Goal: Task Accomplishment & Management: Manage account settings

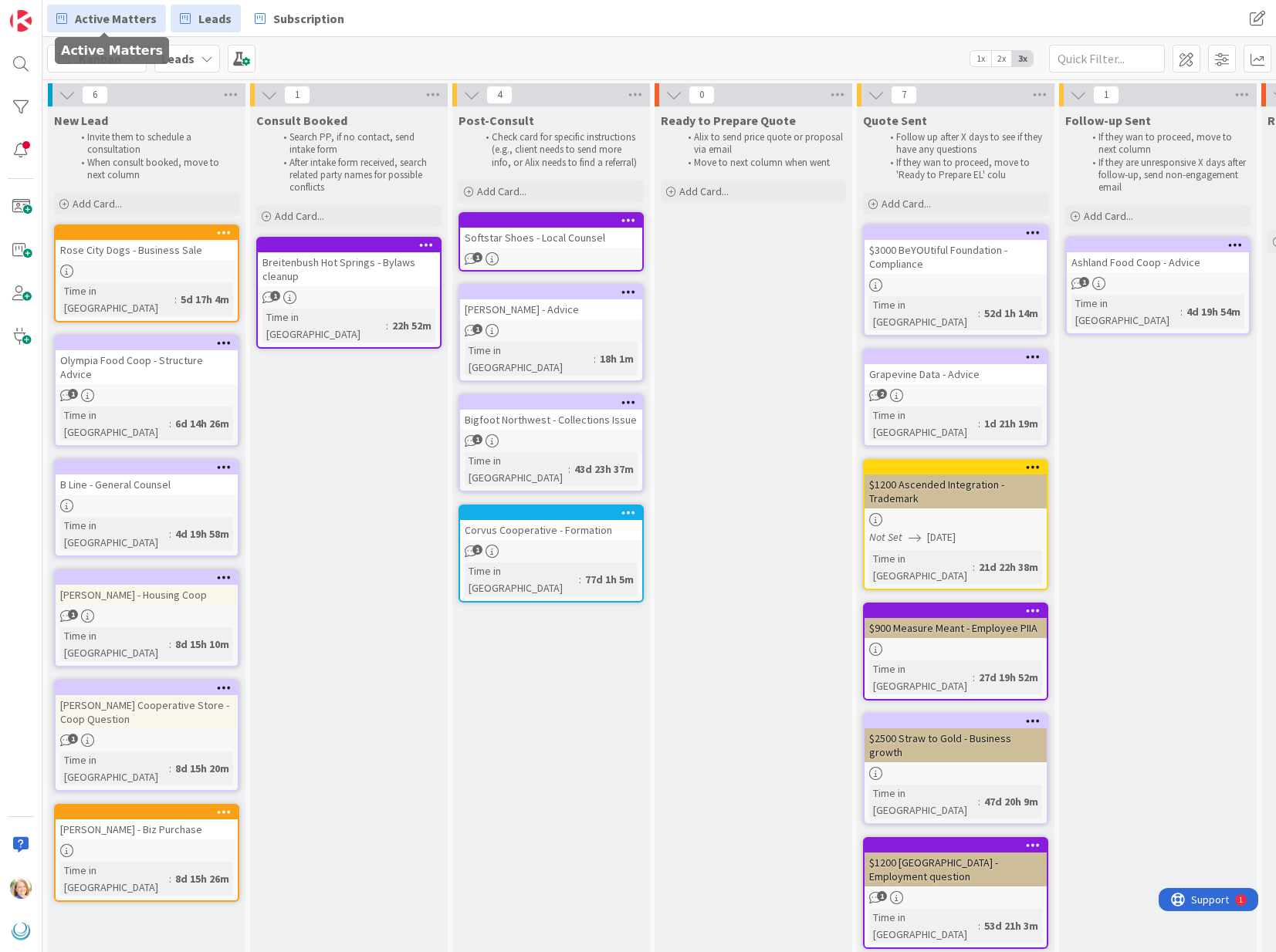
click at [119, 17] on span "Active Matters" at bounding box center [116, 18] width 81 height 18
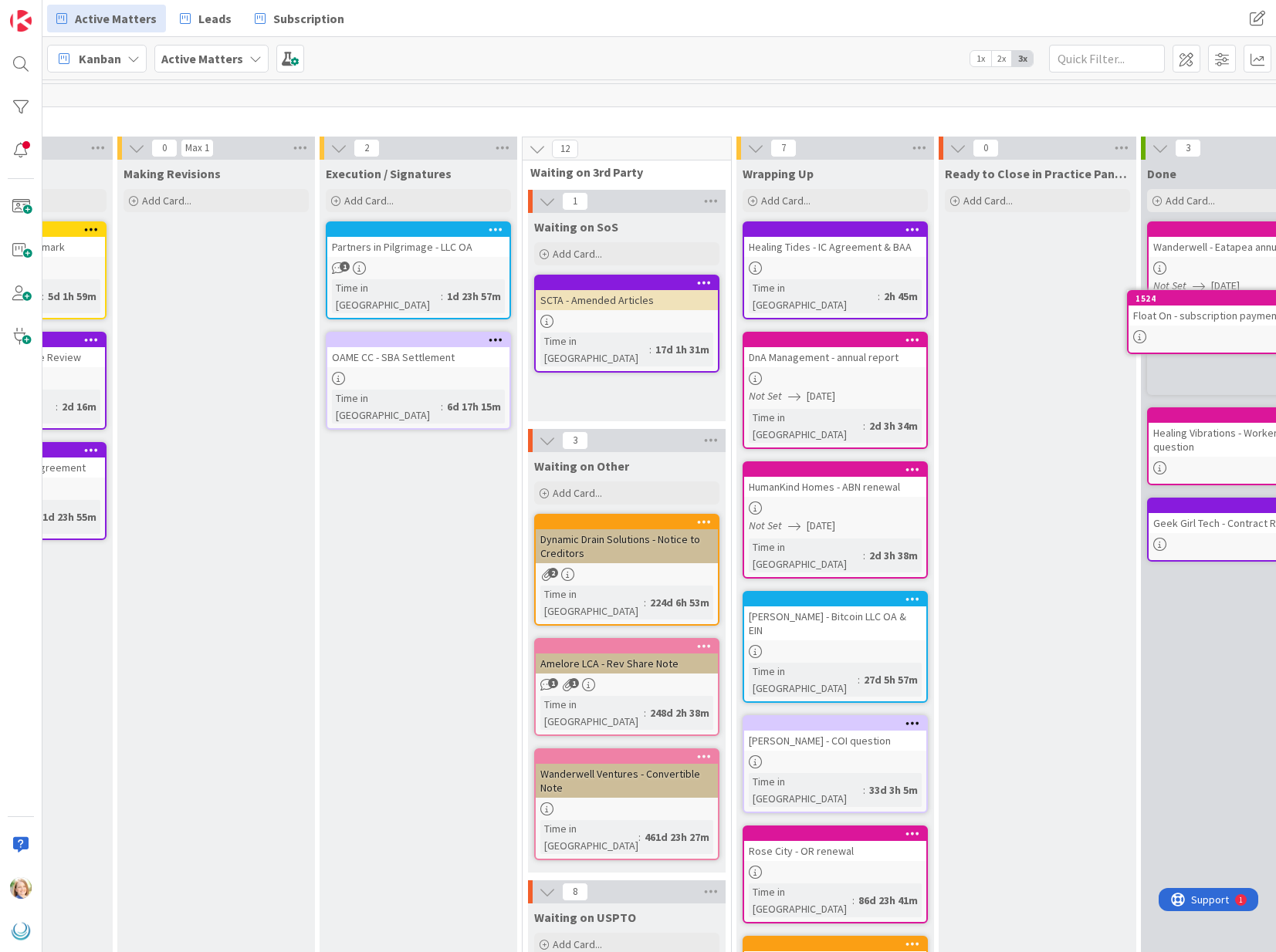
scroll to position [0, 1508]
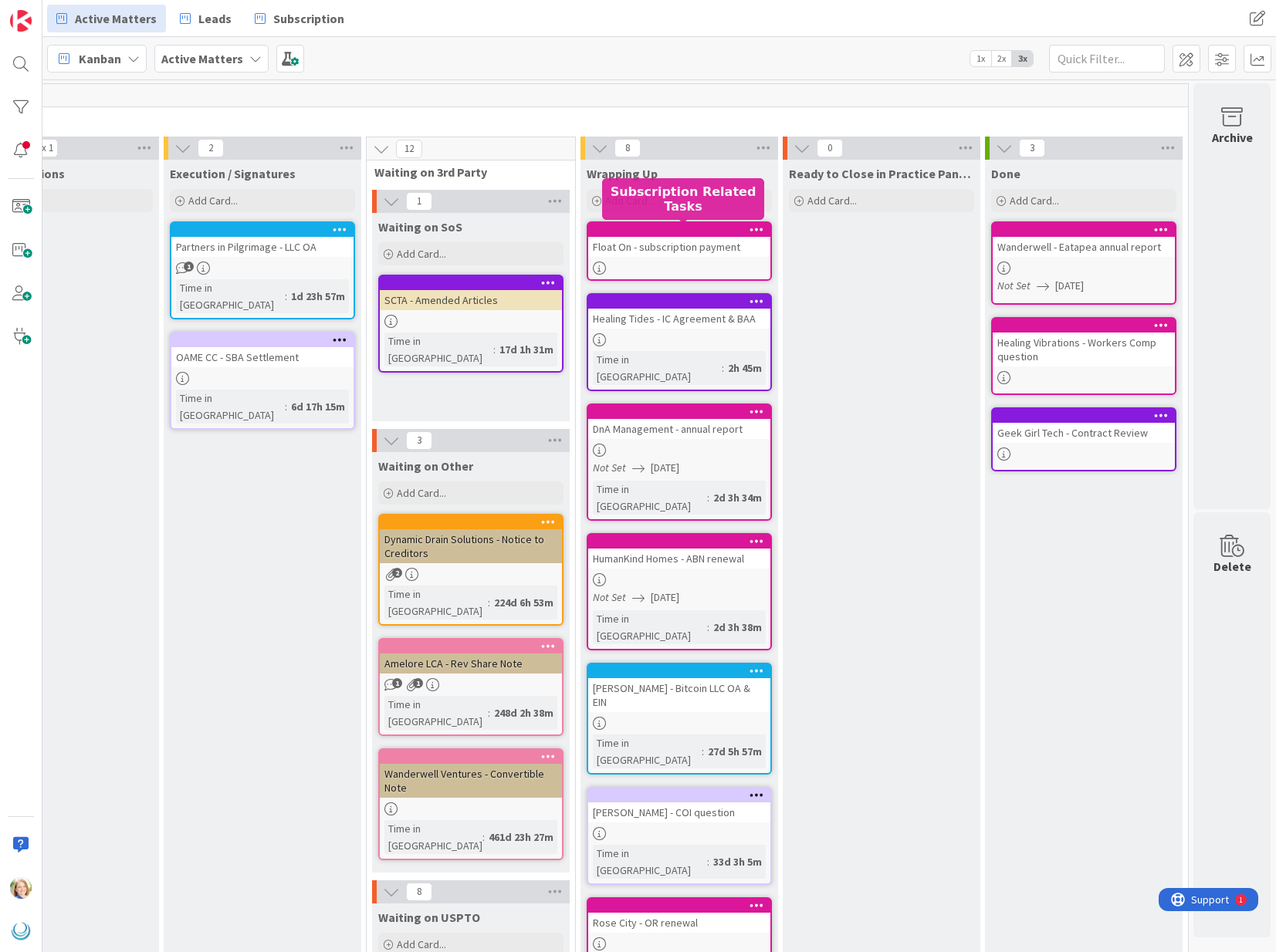
click at [670, 222] on link "Float On - subscription payment" at bounding box center [679, 251] width 185 height 59
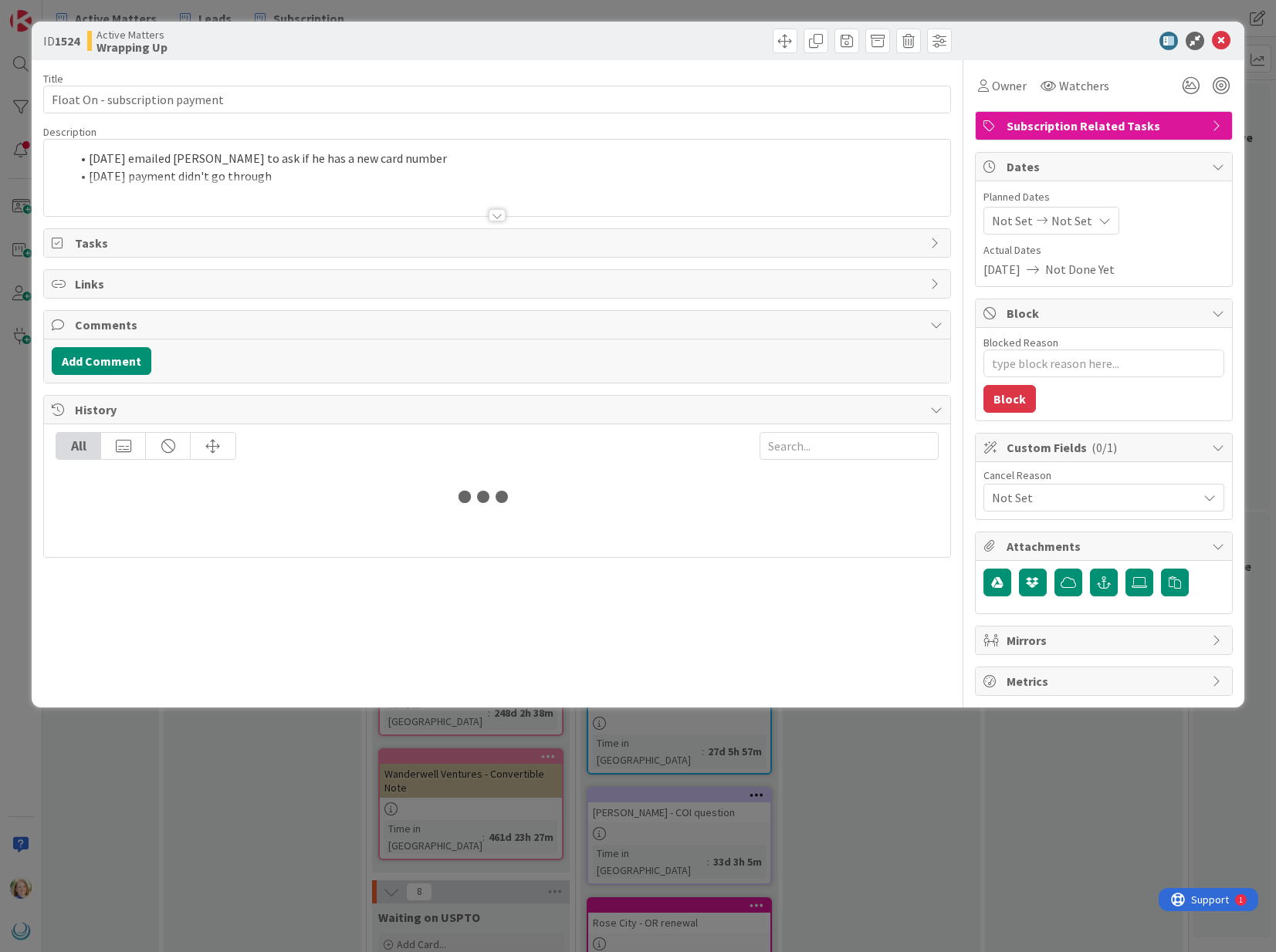
type textarea "x"
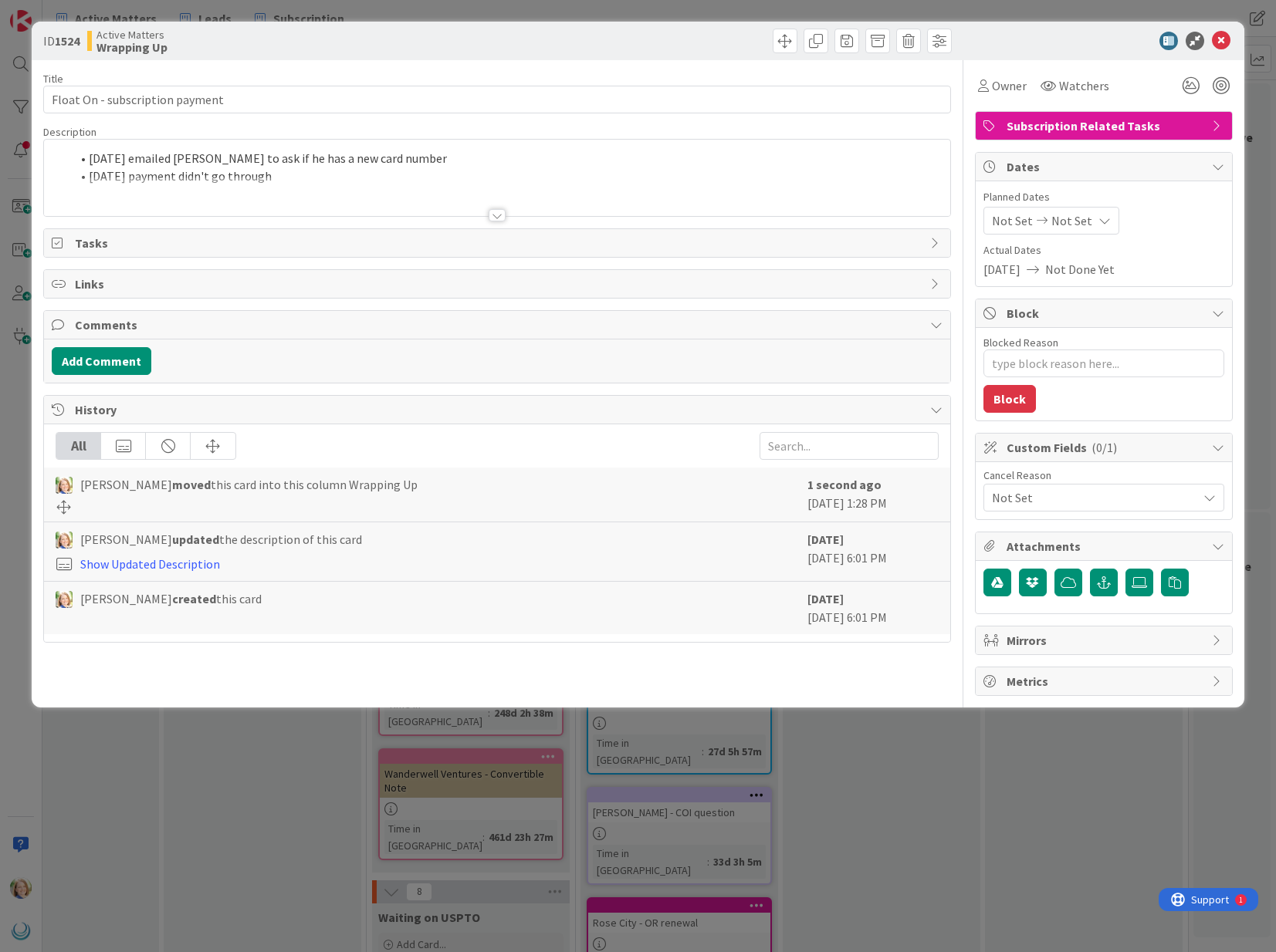
click at [86, 157] on div "[DATE] emailed [PERSON_NAME] to ask if he has a new card number [DATE] payment …" at bounding box center [497, 177] width 905 height 77
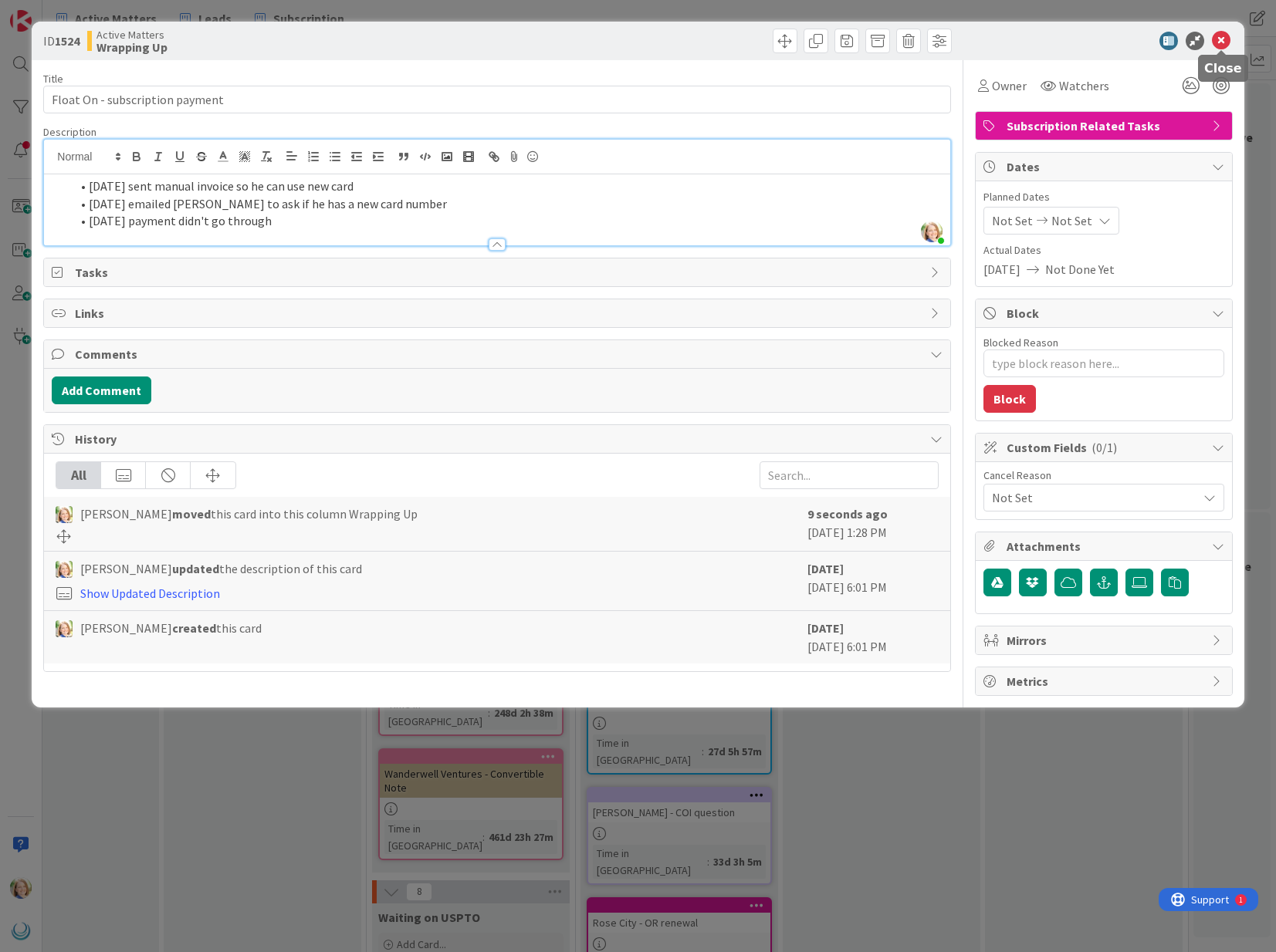
click at [1221, 40] on icon at bounding box center [1221, 41] width 18 height 18
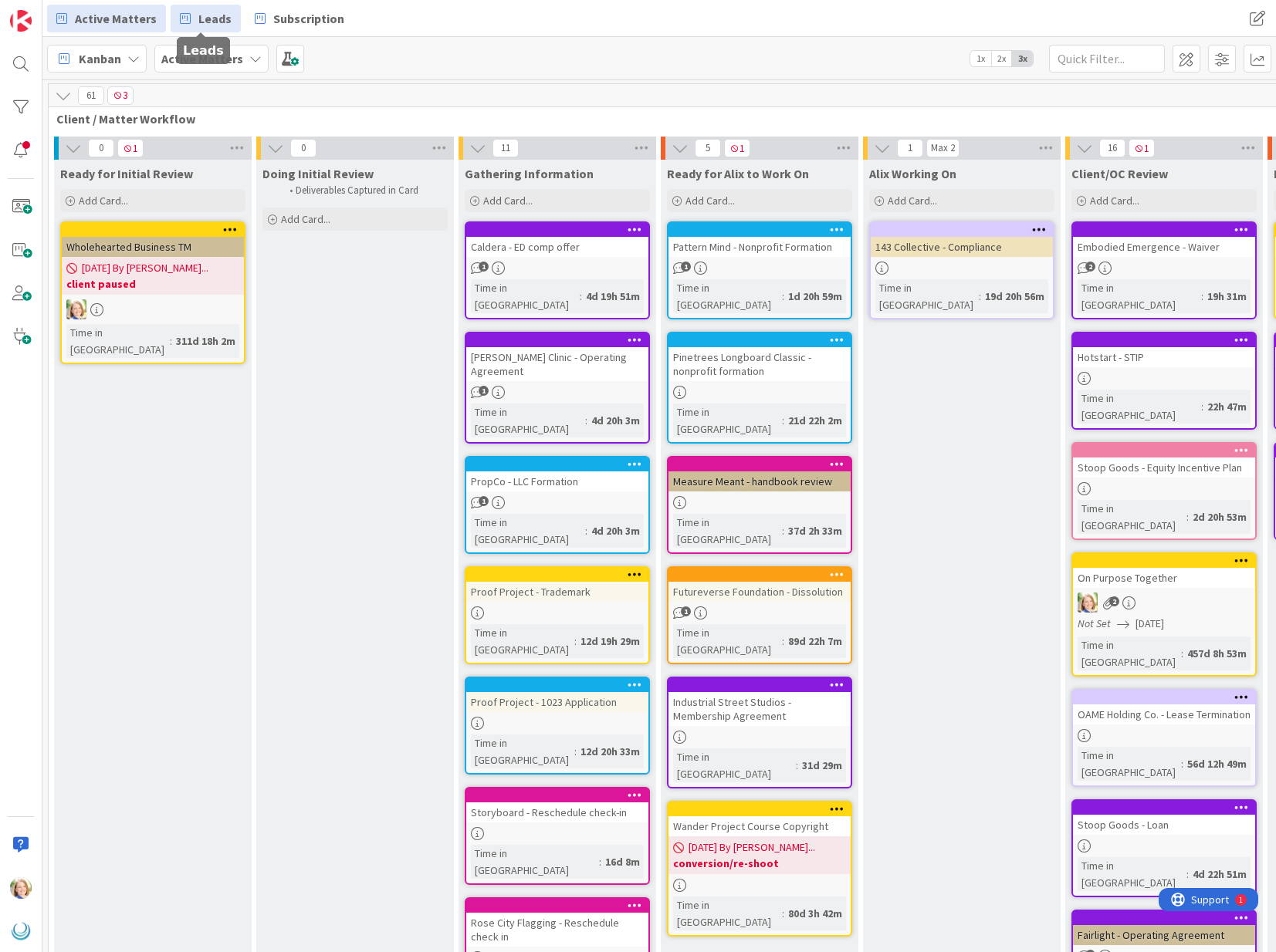
click at [211, 23] on span "Leads" at bounding box center [215, 18] width 33 height 18
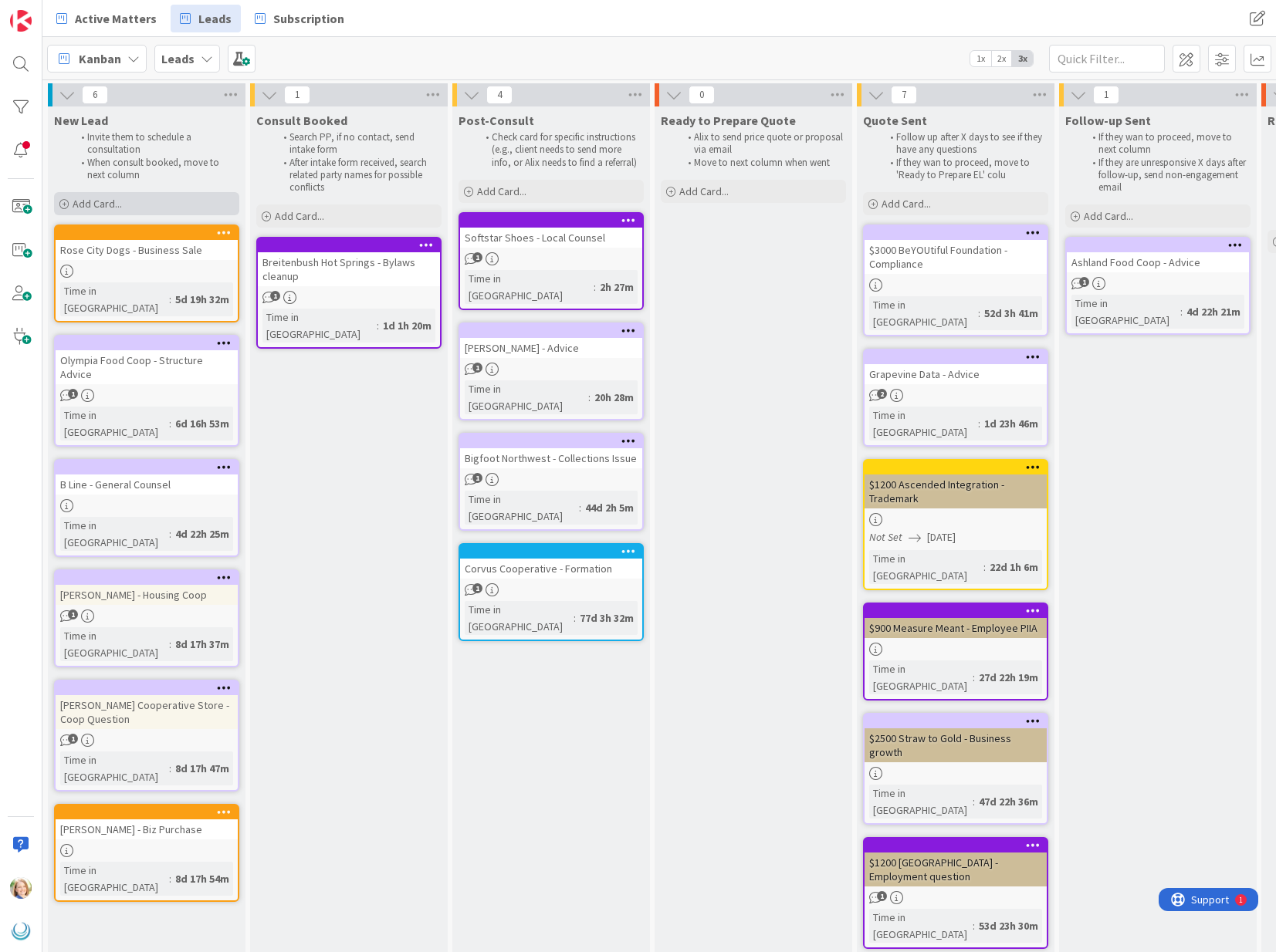
click at [104, 201] on span "Add Card..." at bounding box center [96, 203] width 49 height 14
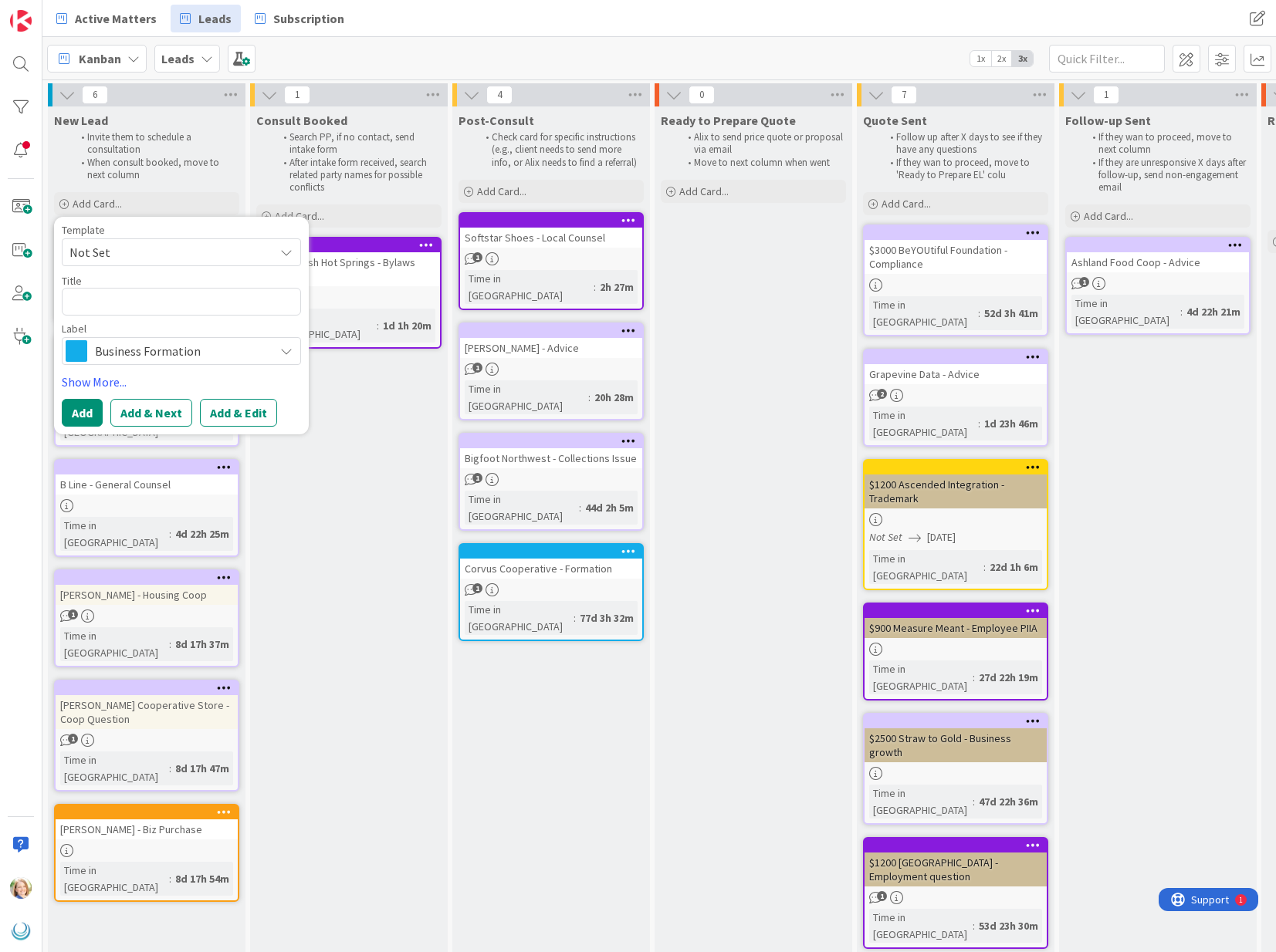
type textarea "x"
type textarea "K"
type textarea "x"
type textarea "Ka"
type textarea "x"
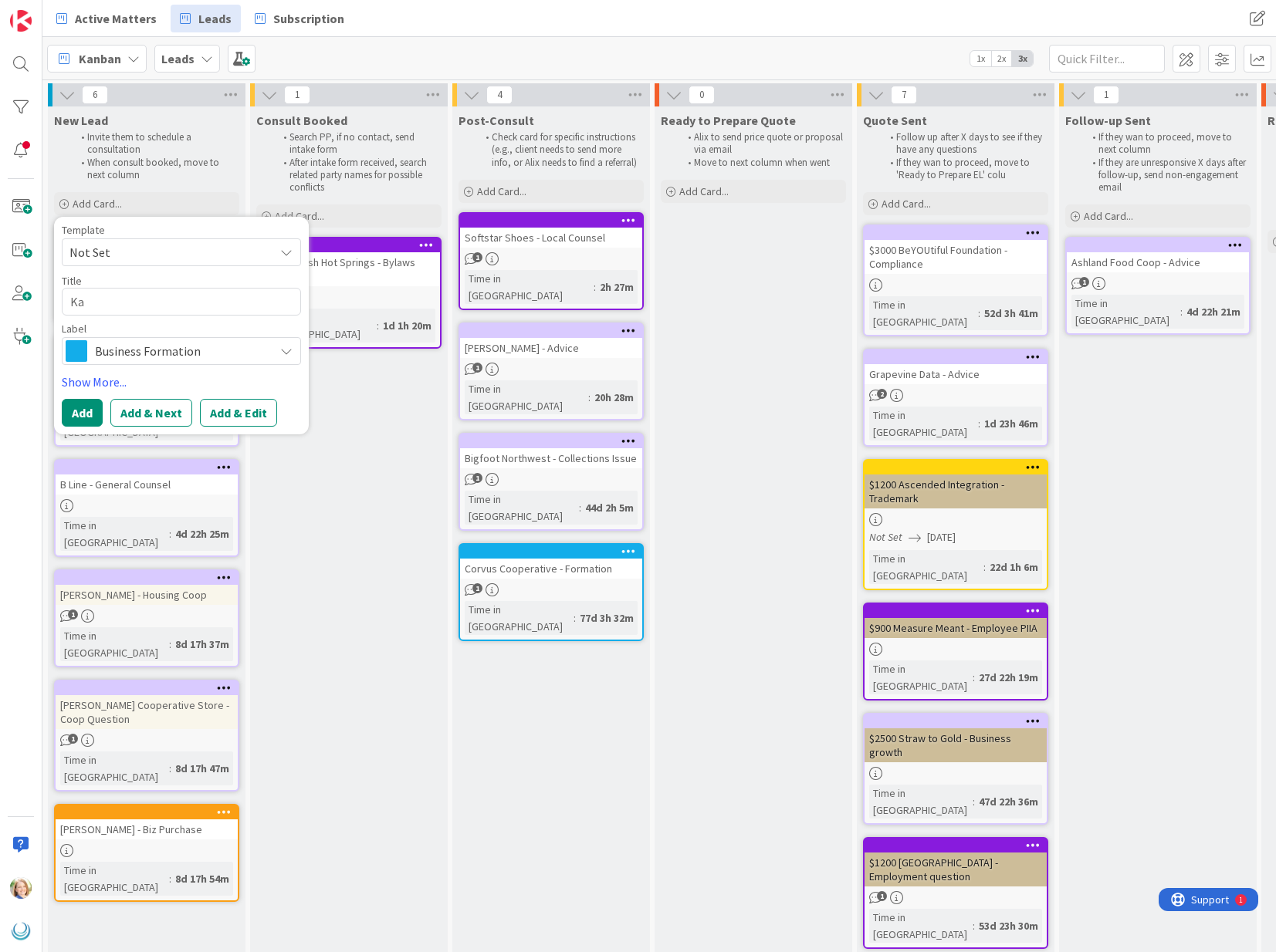
type textarea "Kat"
type textarea "x"
type textarea "[PERSON_NAME]"
type textarea "x"
type textarea "[PERSON_NAME]"
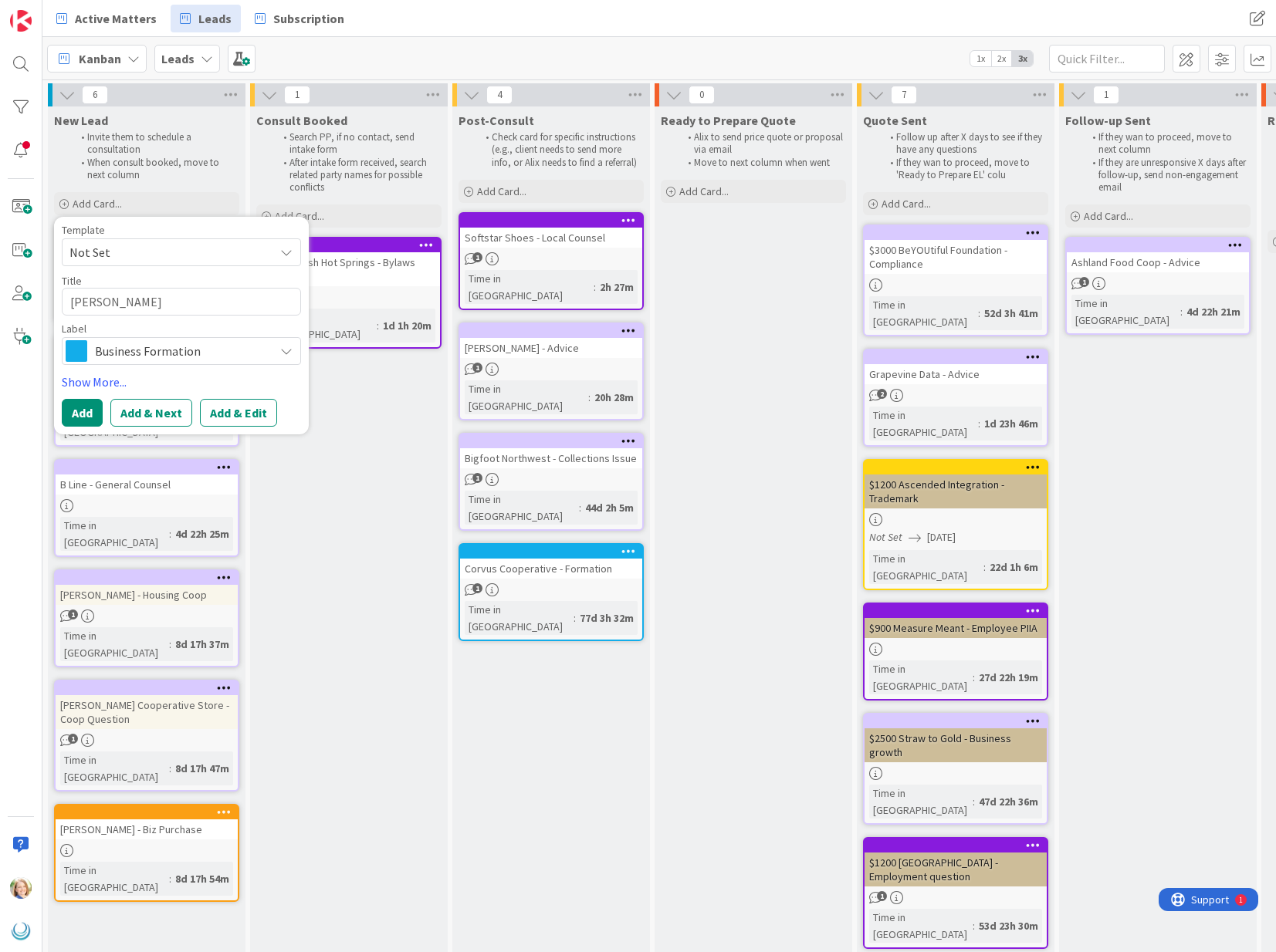
type textarea "x"
type textarea "[PERSON_NAME]"
type textarea "x"
type textarea "[PERSON_NAME]"
type textarea "x"
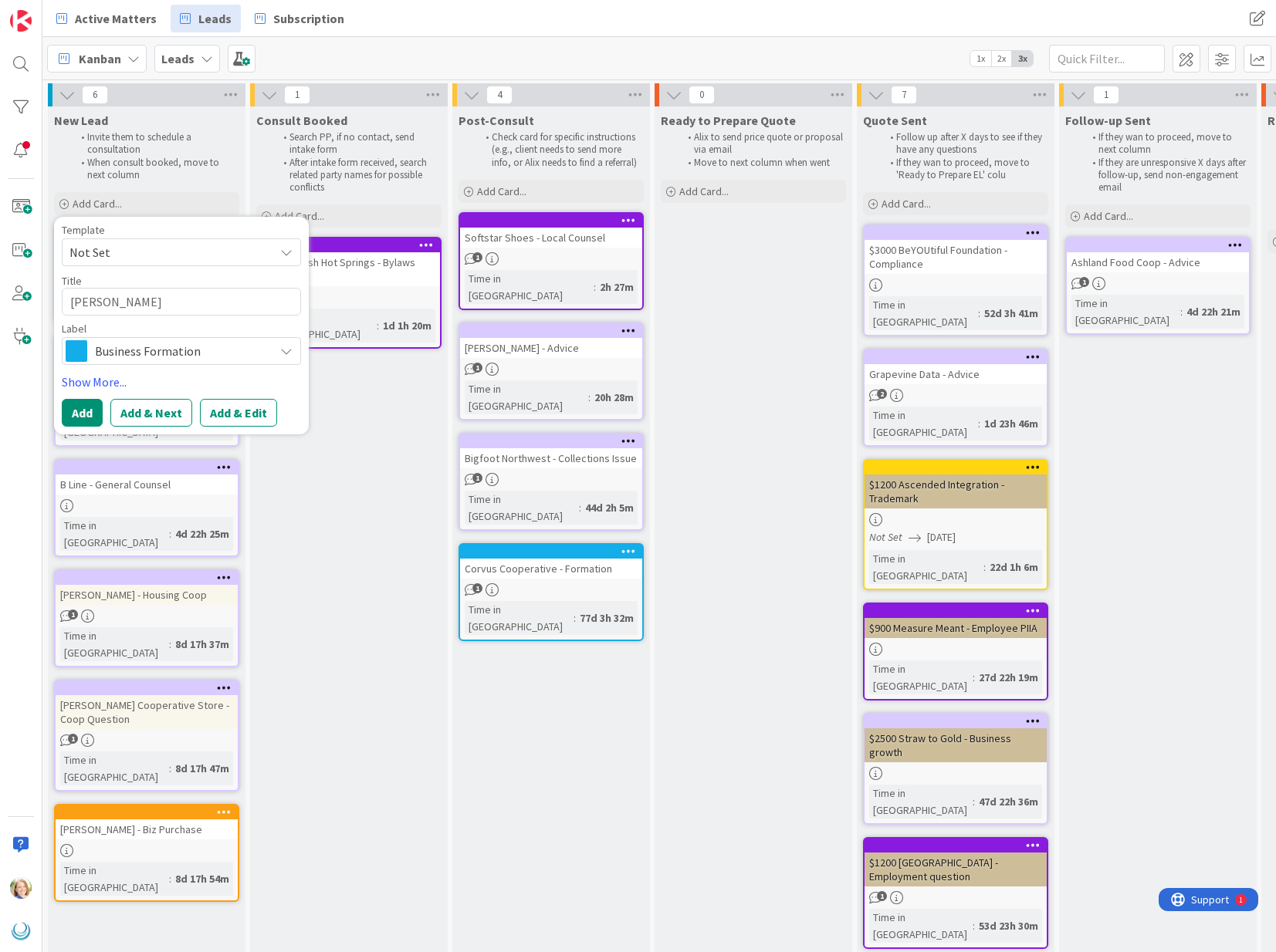
type textarea "[PERSON_NAME]"
type textarea "x"
type textarea "[PERSON_NAME]"
type textarea "x"
type textarea "[PERSON_NAME]"
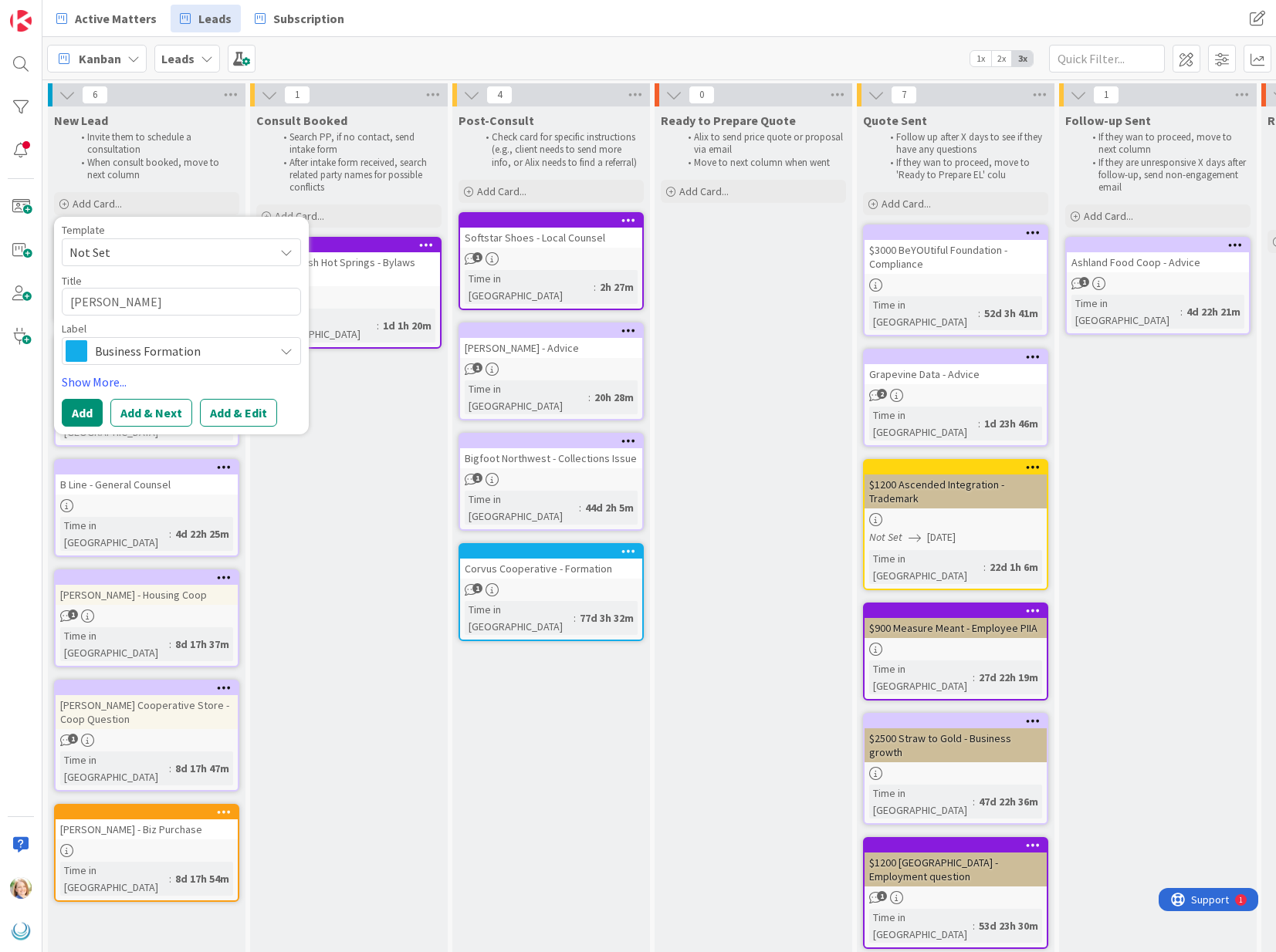
type textarea "x"
type textarea "[PERSON_NAME]"
type textarea "x"
type textarea "[PERSON_NAME]"
type textarea "x"
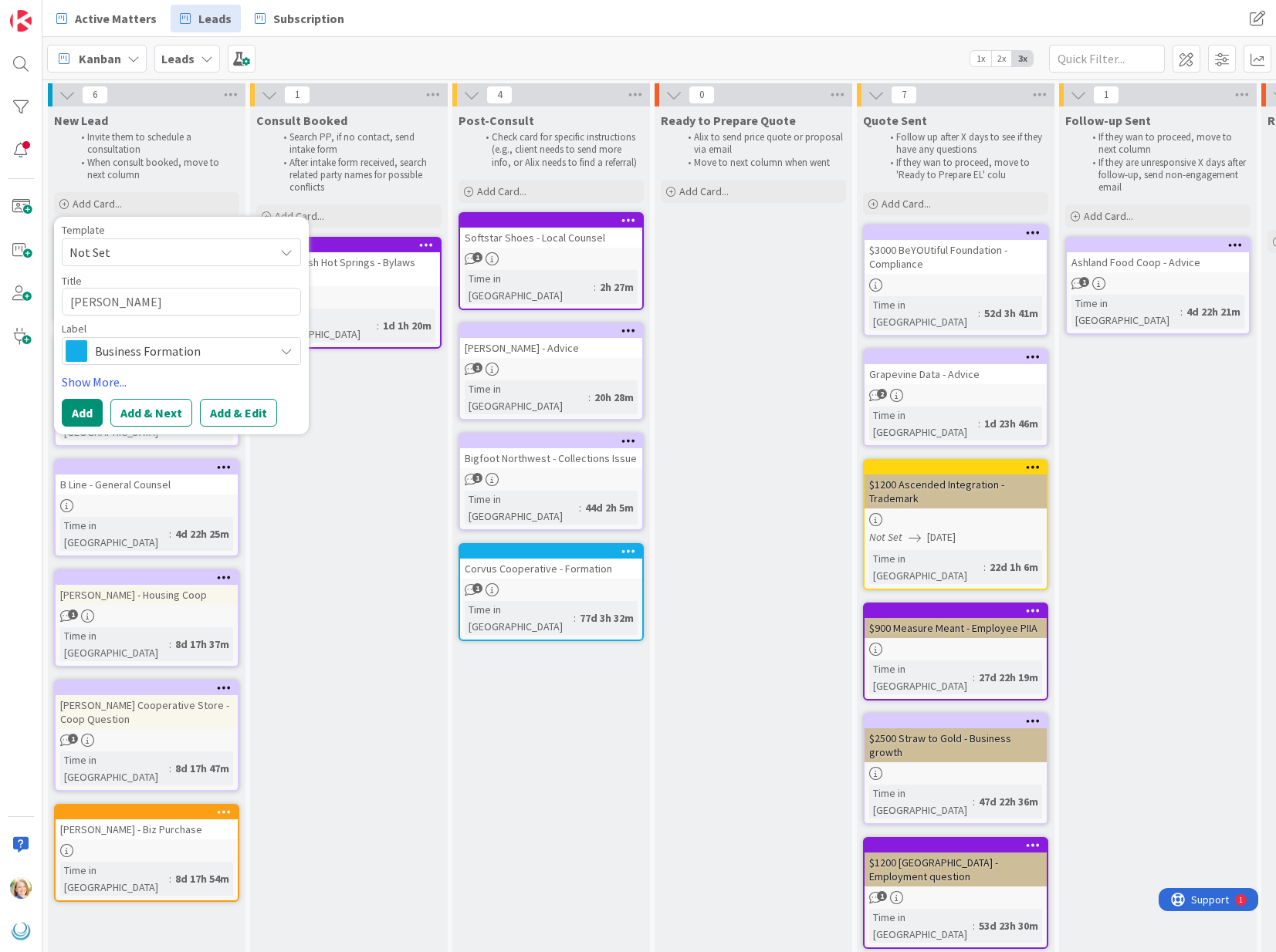
type textarea "[PERSON_NAME]"
type textarea "x"
type textarea "[PERSON_NAME]"
type textarea "x"
type textarea "[PERSON_NAME]"
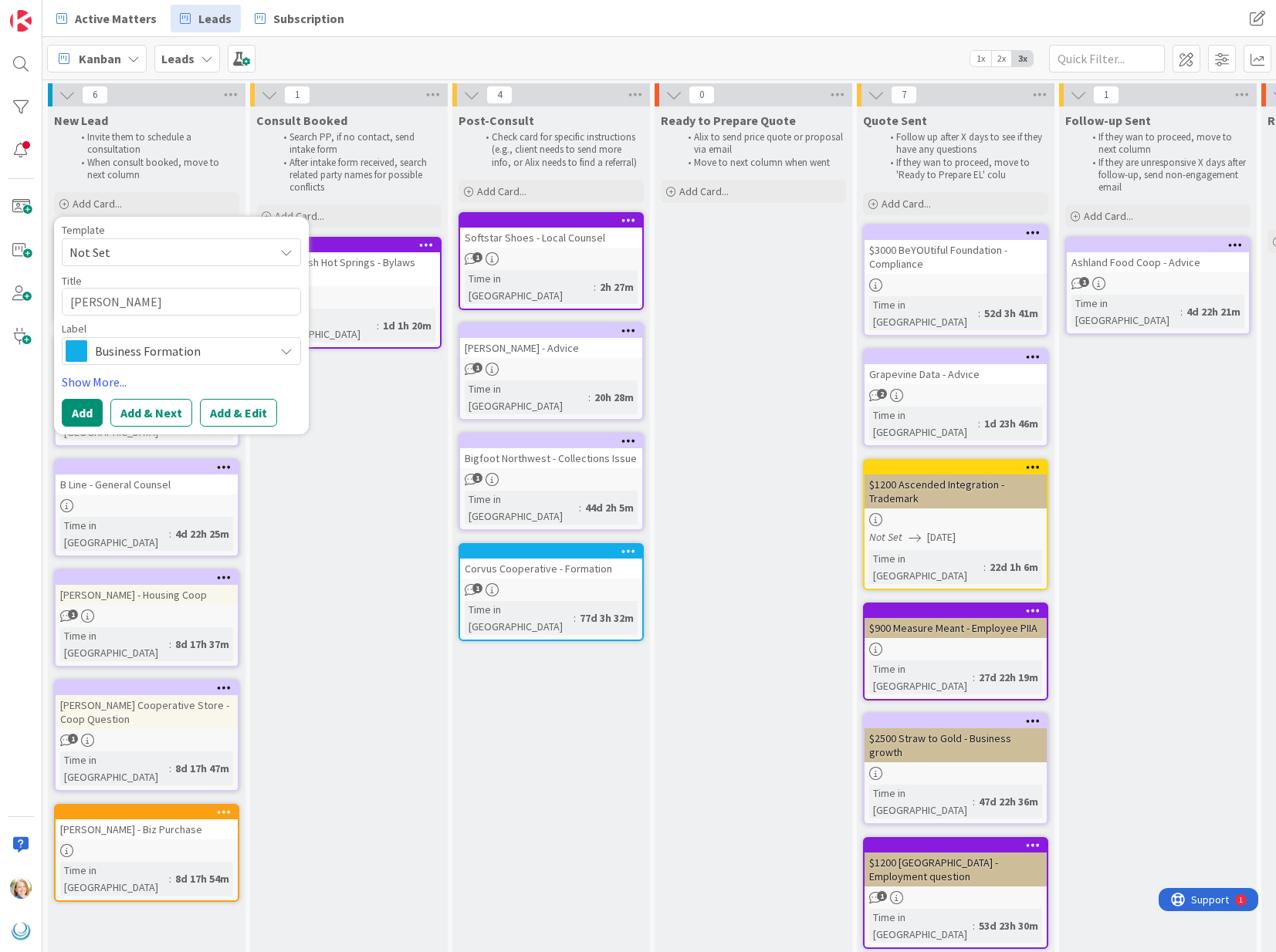
type textarea "x"
type textarea "[PERSON_NAME] -"
type textarea "x"
type textarea "[PERSON_NAME] -"
type textarea "x"
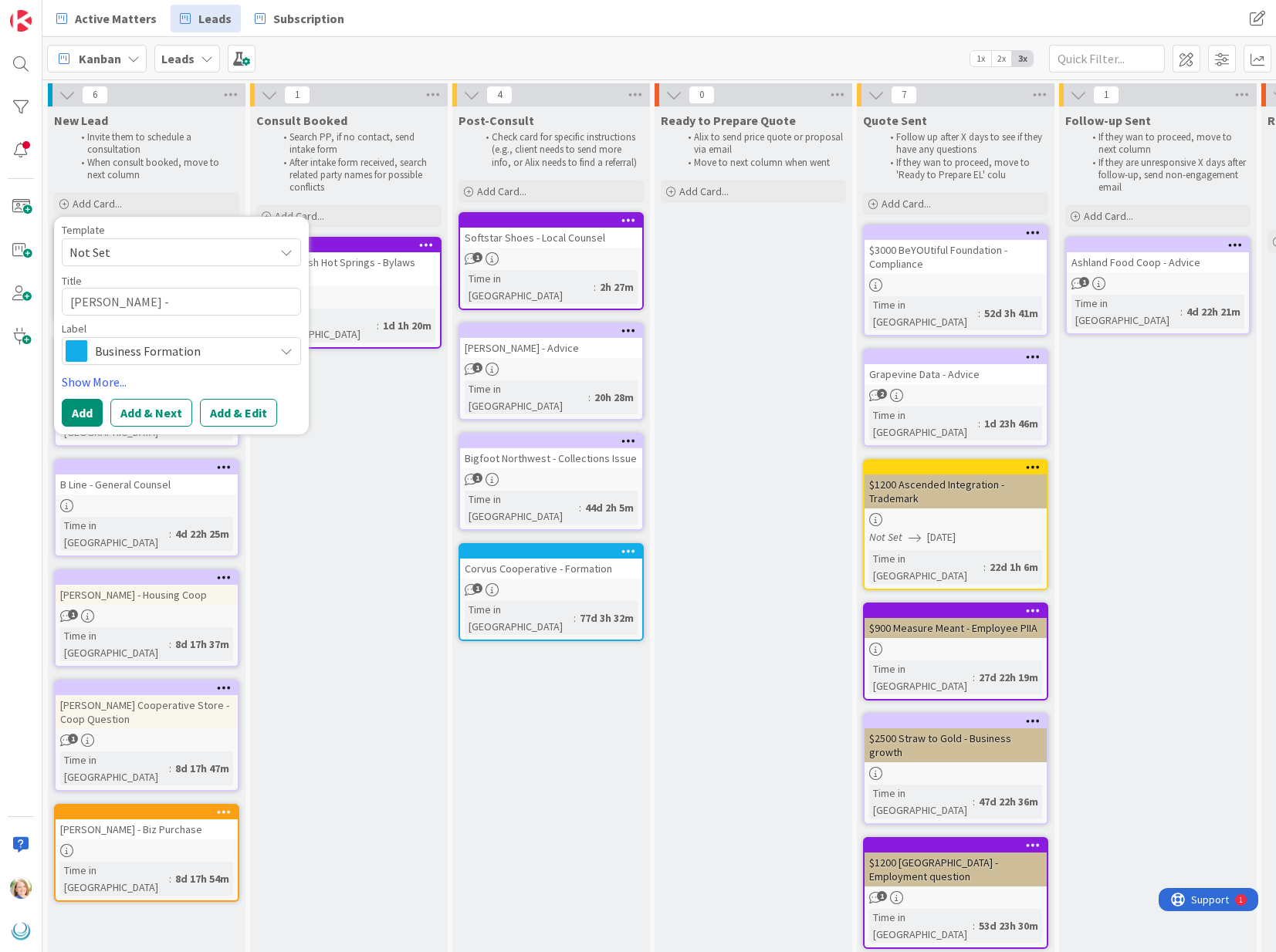
type textarea "[PERSON_NAME] - R"
type textarea "x"
type textarea "[PERSON_NAME] - Re"
type textarea "x"
type textarea "[PERSON_NAME] - Rel"
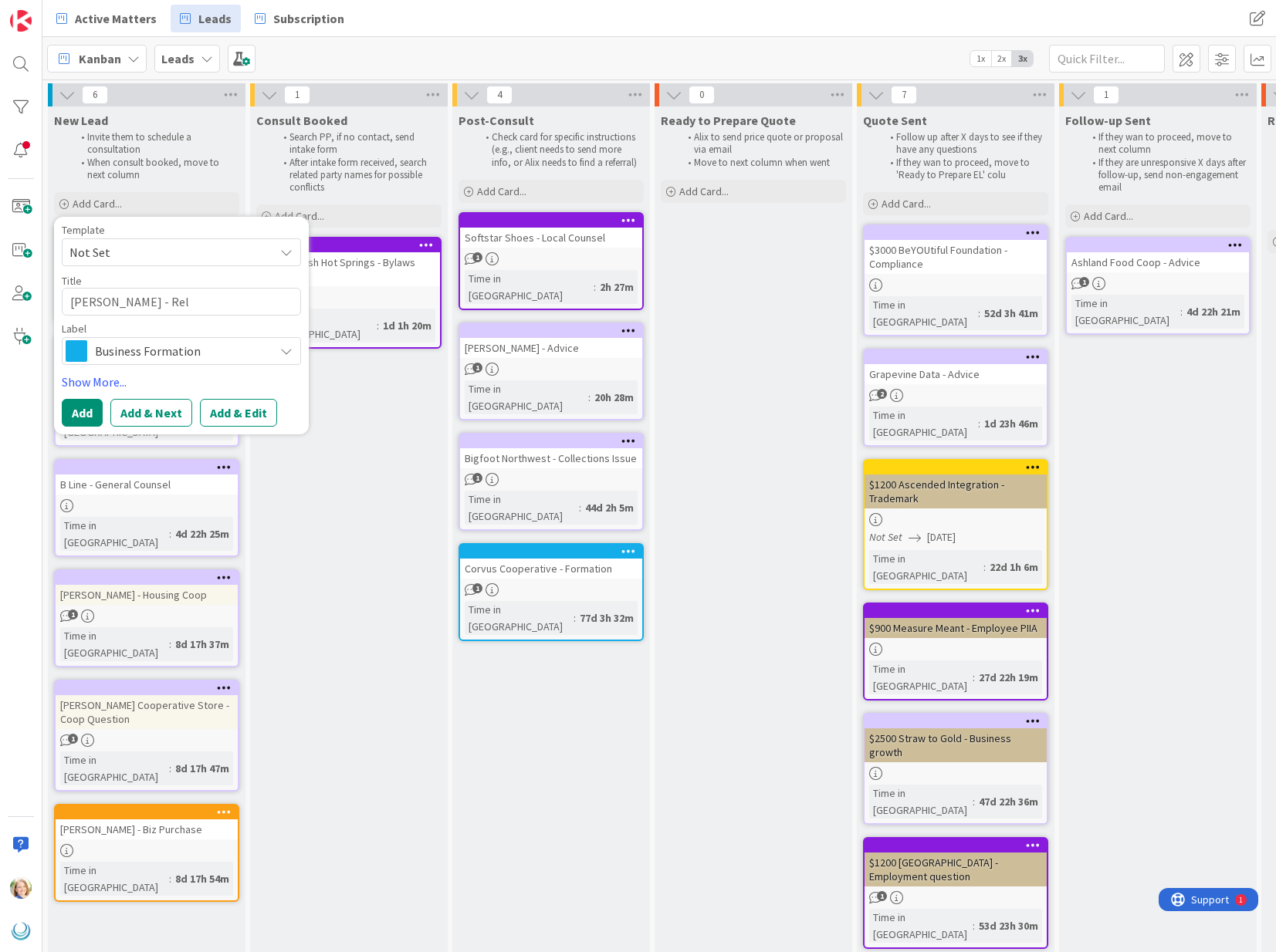
type textarea "x"
type textarea "[PERSON_NAME] - Reli"
type textarea "x"
type textarea "[PERSON_NAME] - Relig"
type textarea "x"
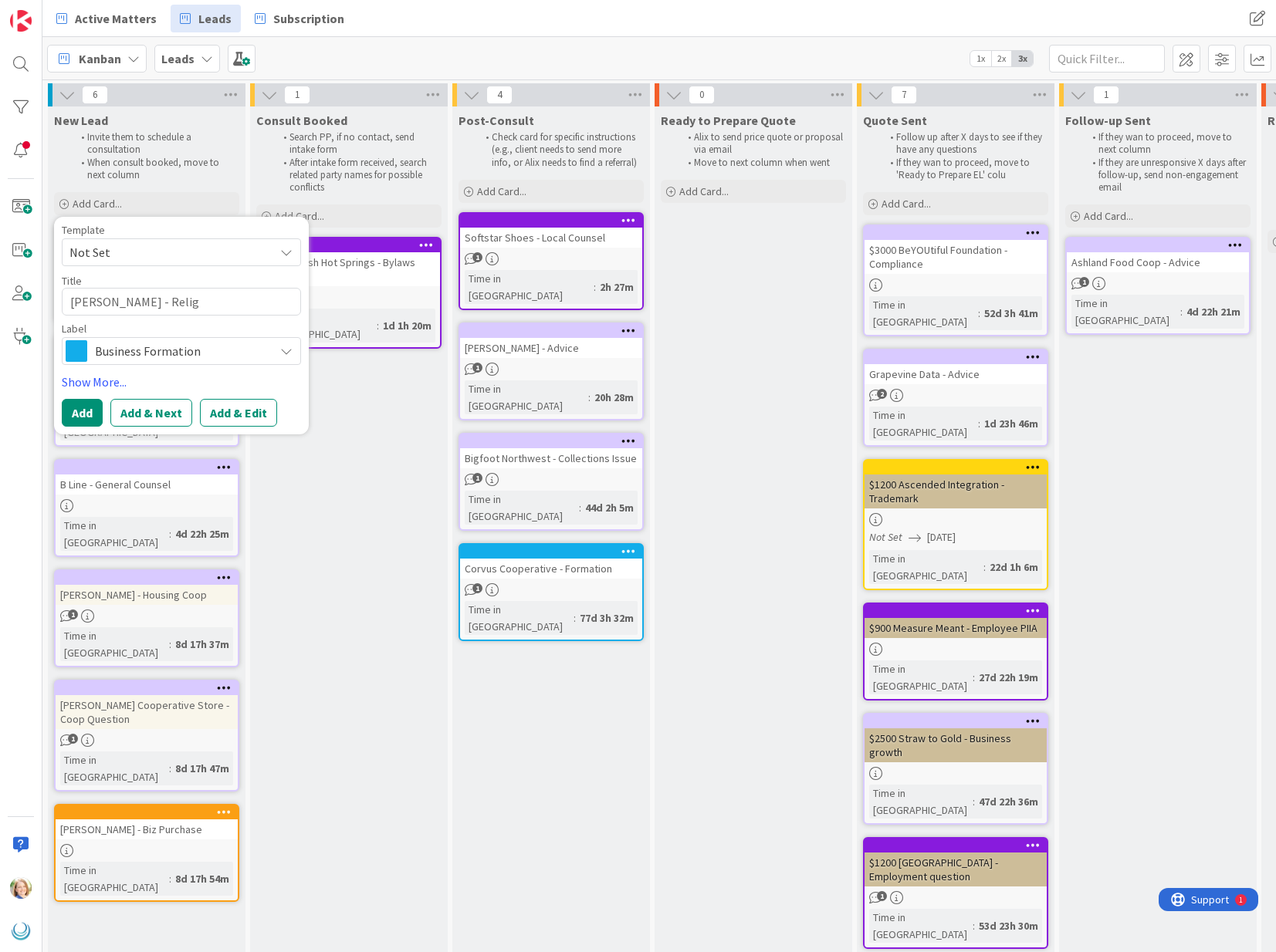
type textarea "[PERSON_NAME] - Religi"
type textarea "x"
type textarea "[PERSON_NAME] - Religio"
type textarea "x"
type textarea "[PERSON_NAME] - Religion"
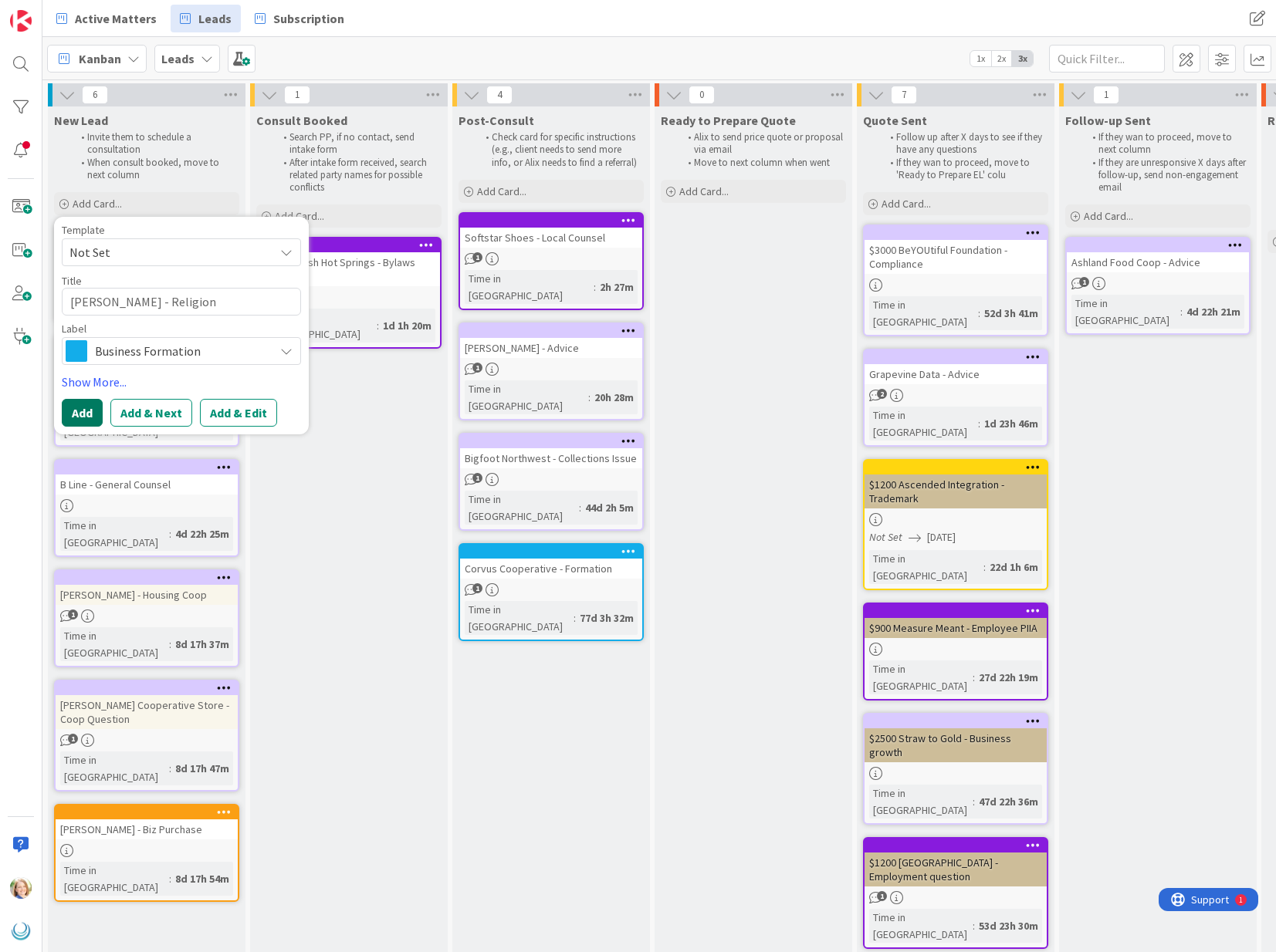
click at [83, 421] on button "Add" at bounding box center [82, 413] width 41 height 28
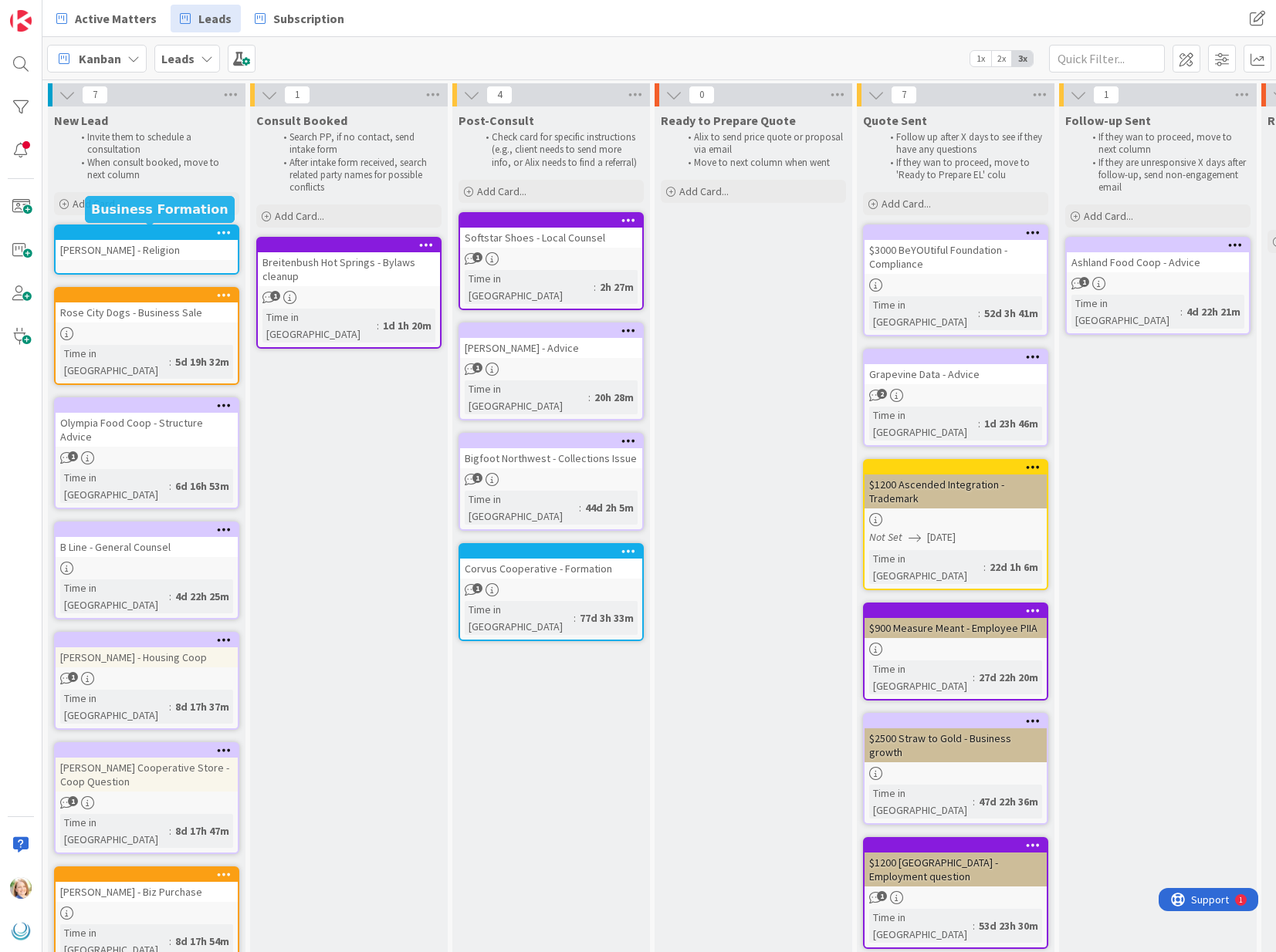
drag, startPoint x: 105, startPoint y: 320, endPoint x: 142, endPoint y: 236, distance: 91.8
click at [142, 236] on div at bounding box center [150, 233] width 175 height 11
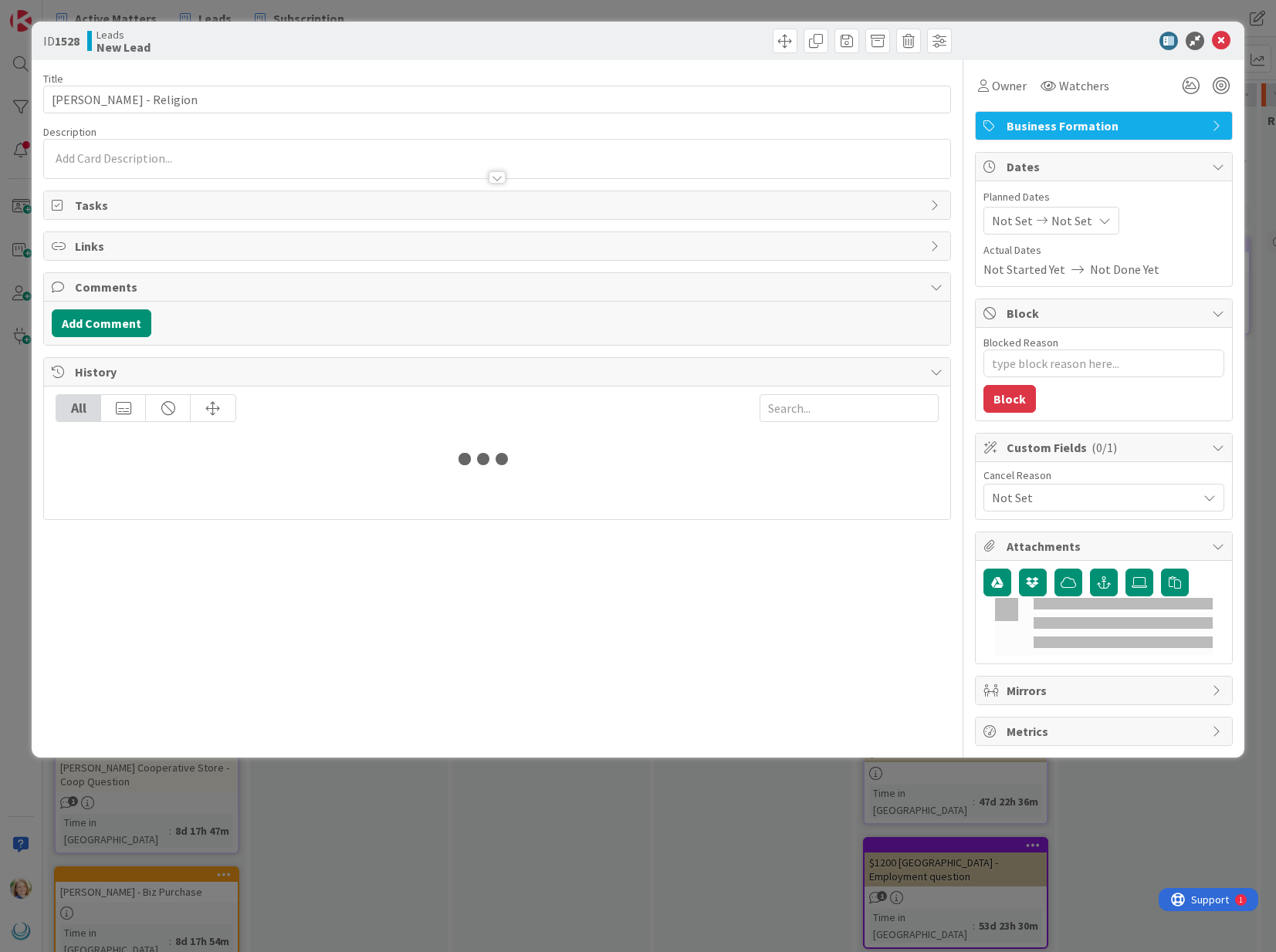
type textarea "x"
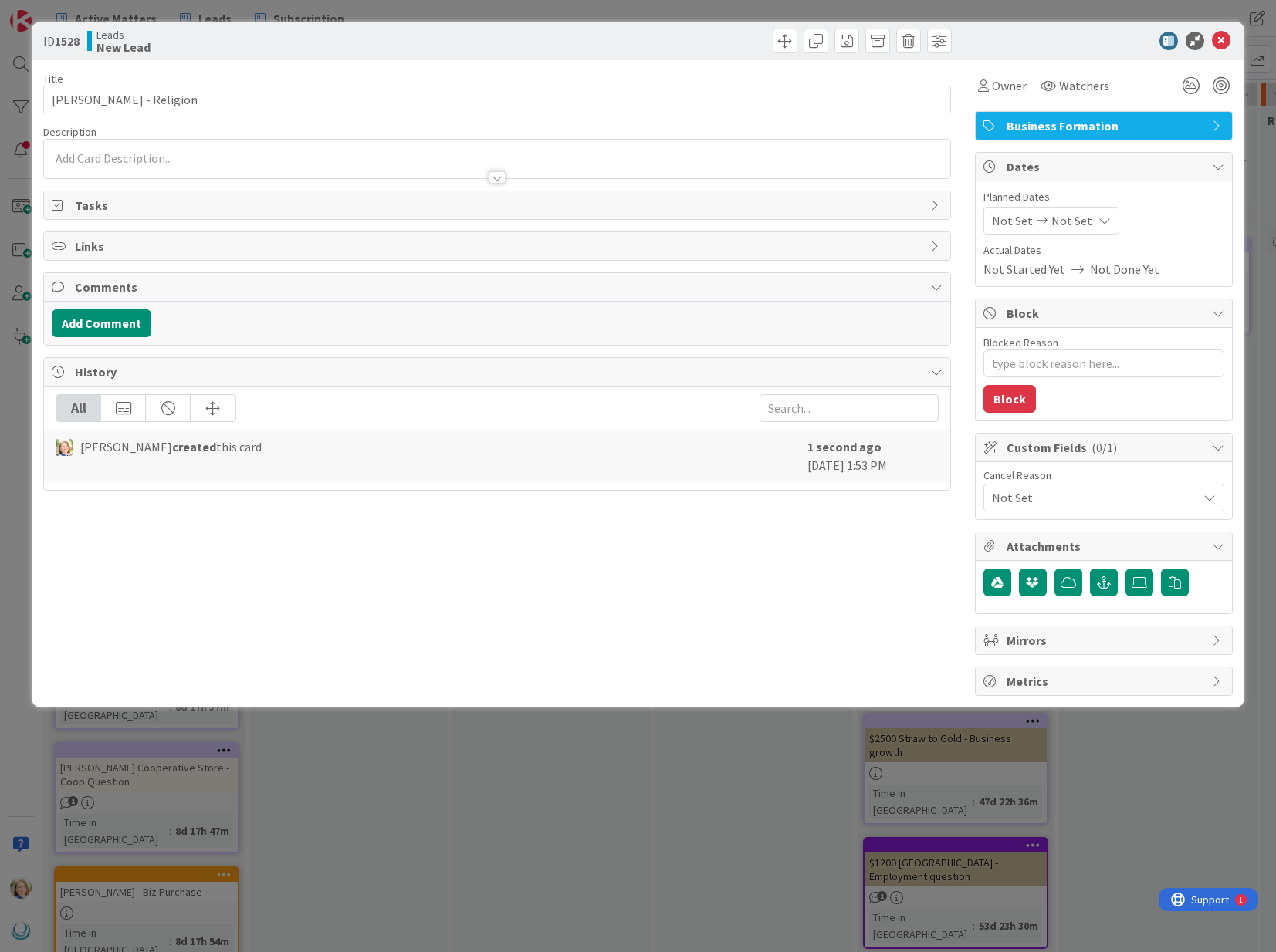
click at [111, 164] on div at bounding box center [497, 170] width 905 height 17
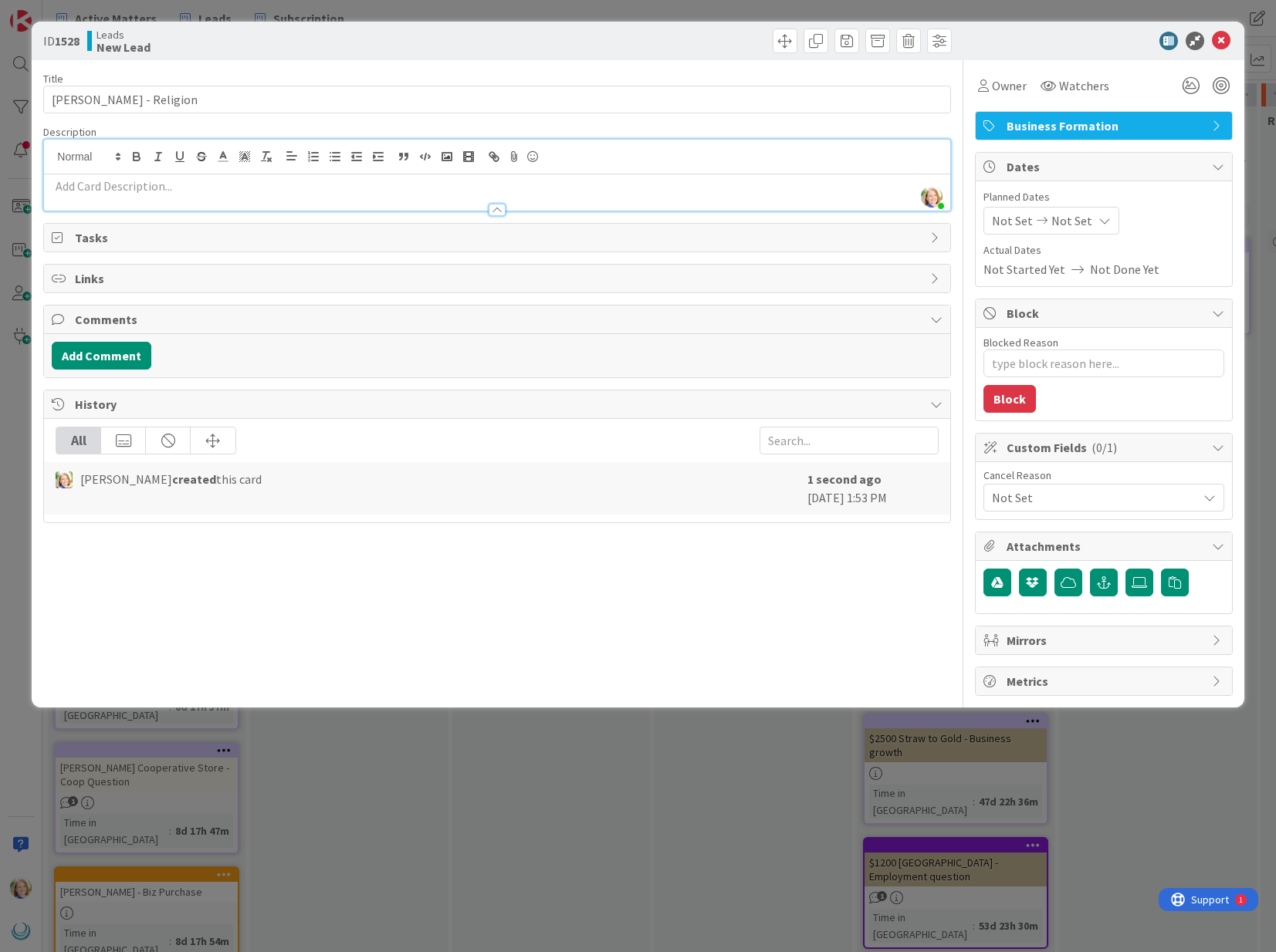
click at [107, 189] on p at bounding box center [497, 186] width 890 height 18
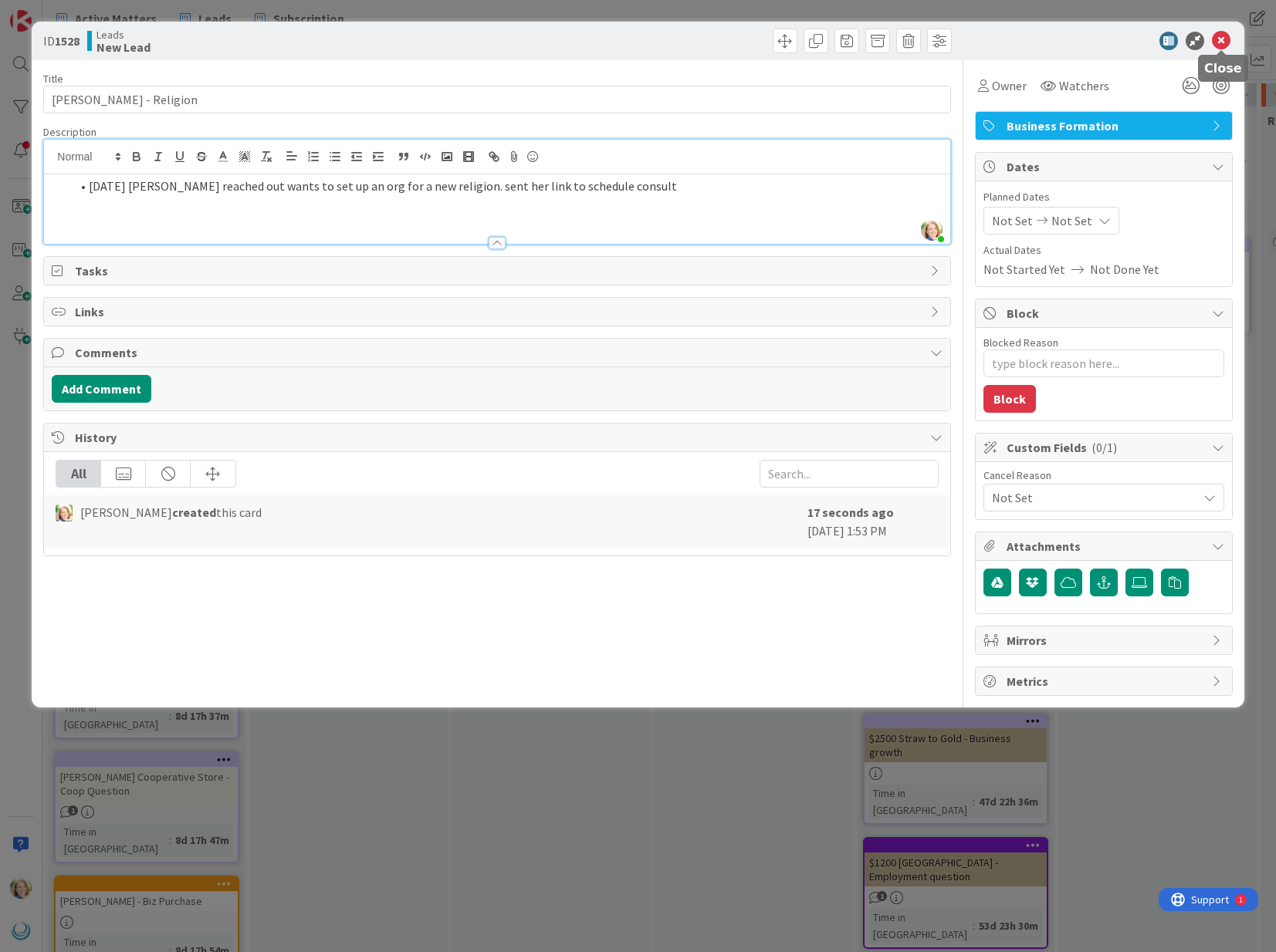
click at [1224, 44] on icon at bounding box center [1221, 41] width 18 height 18
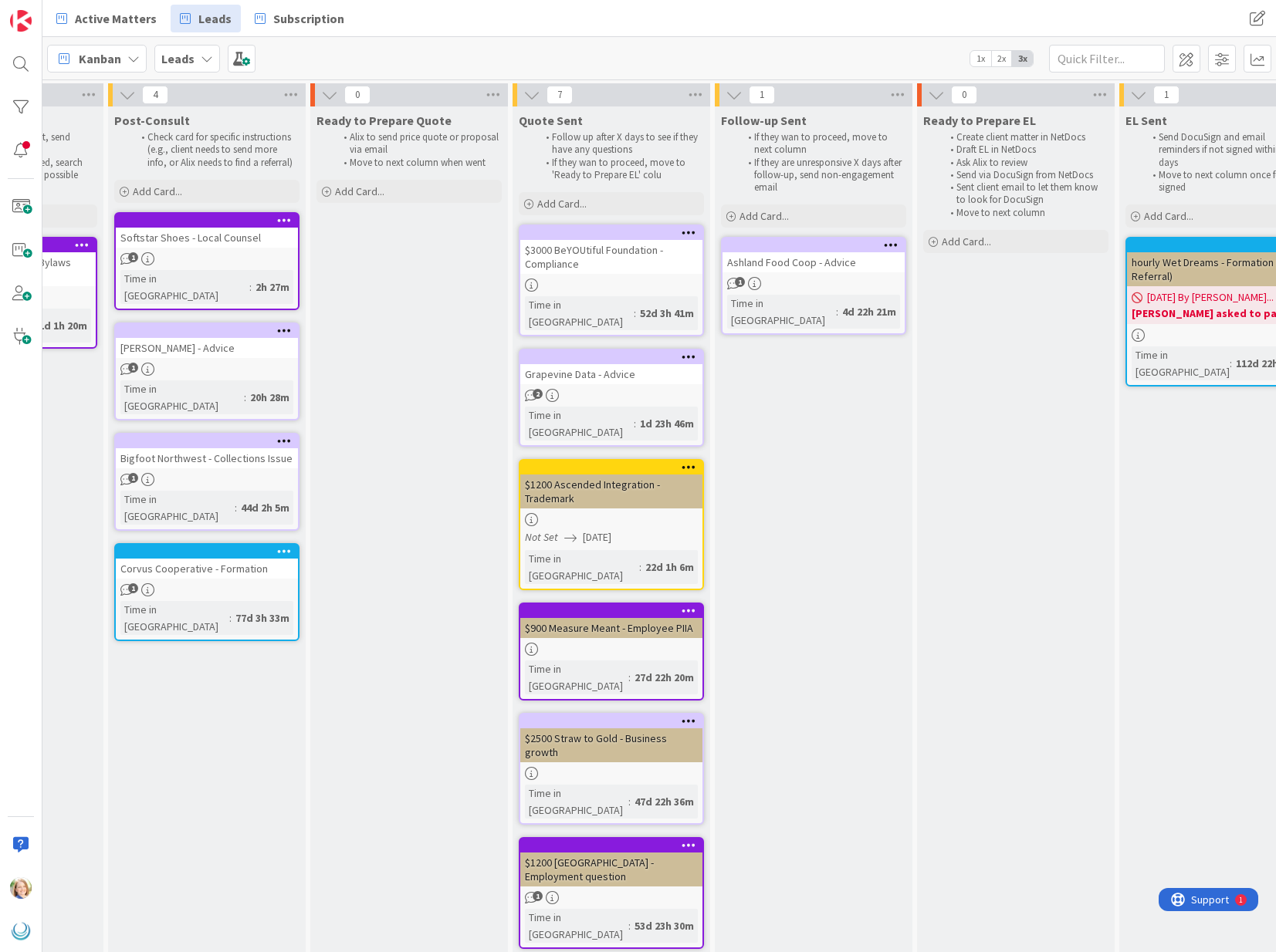
scroll to position [0, 353]
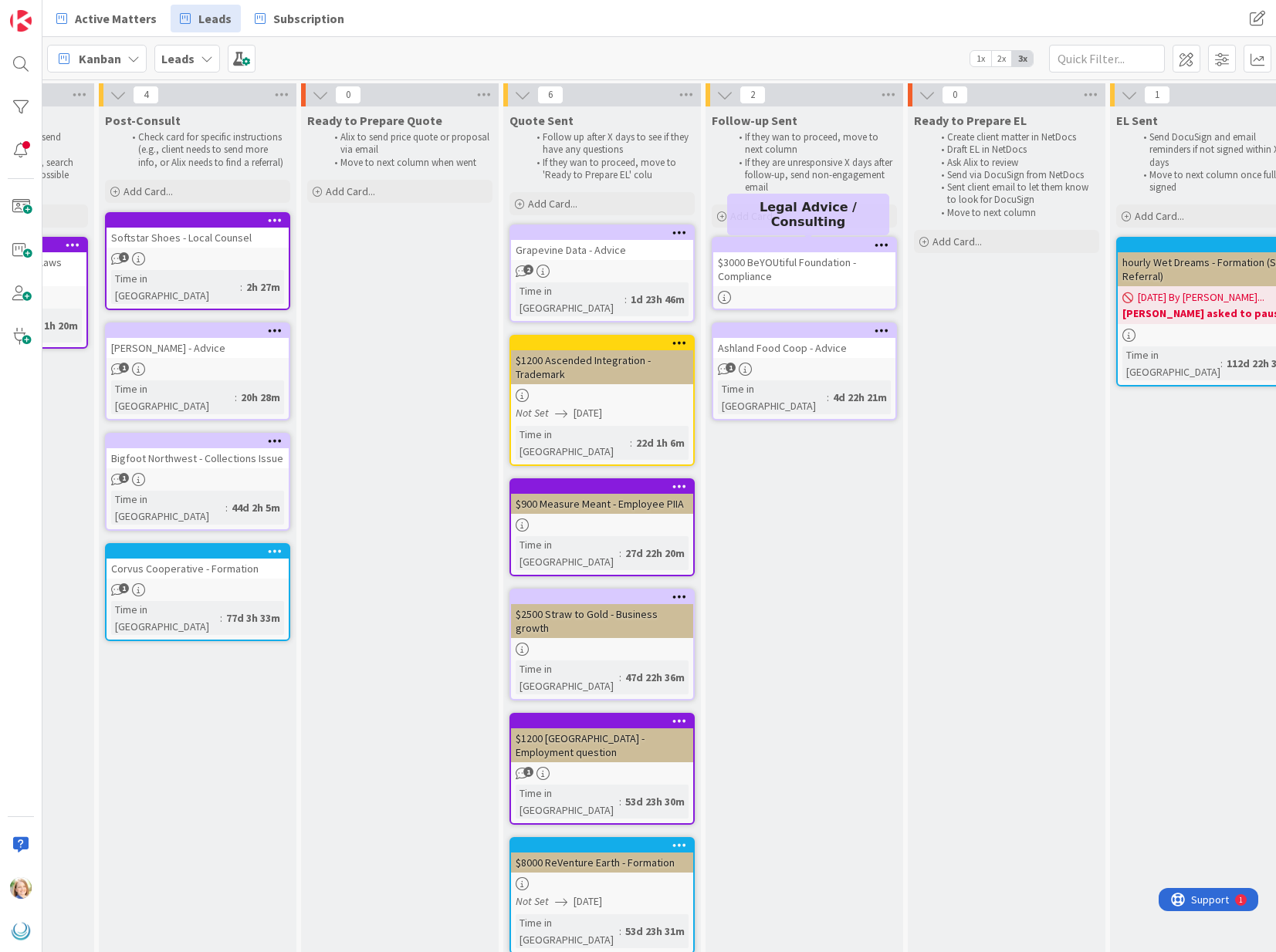
click at [748, 241] on div at bounding box center [807, 246] width 175 height 11
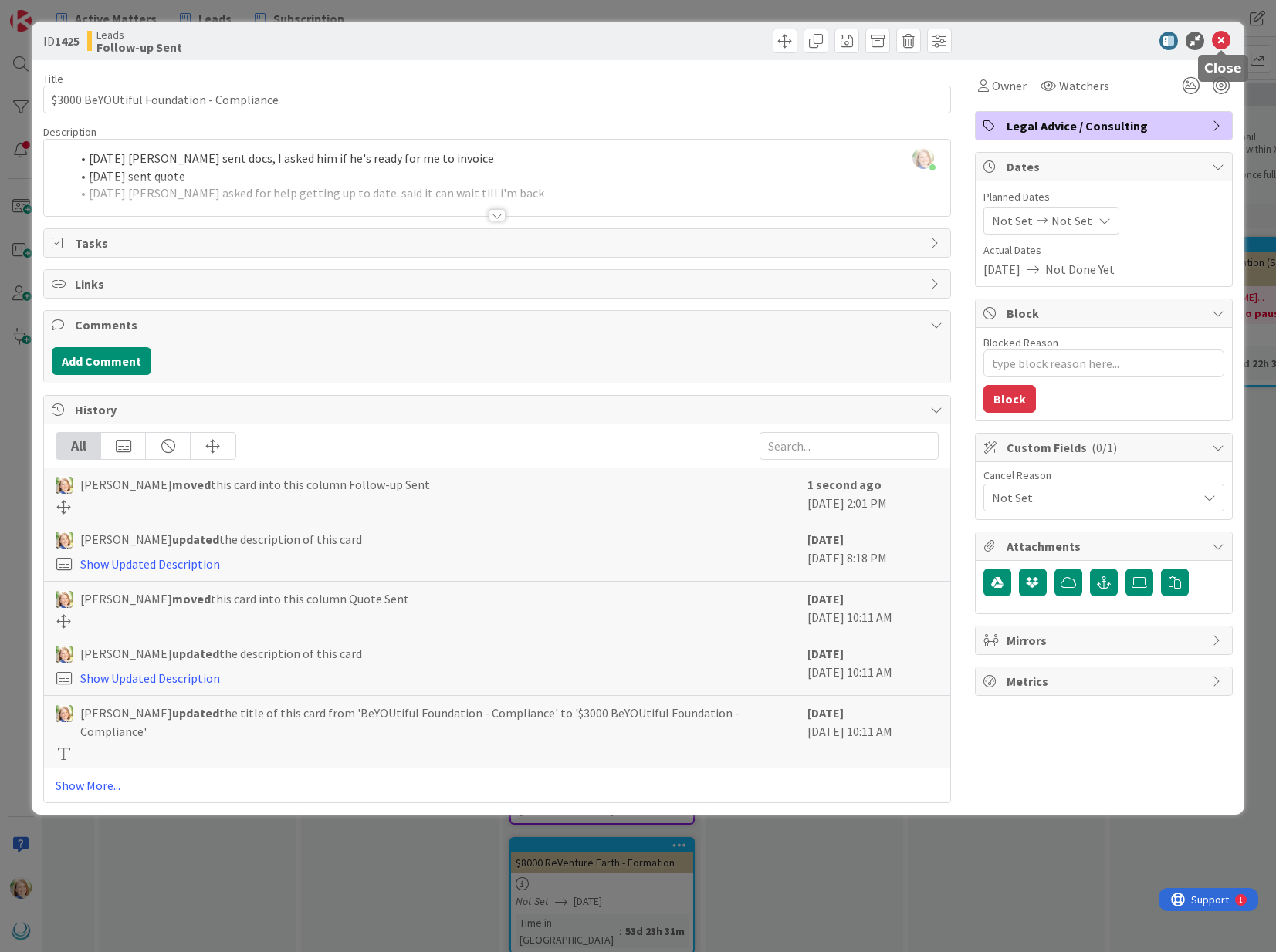
click at [1221, 43] on icon at bounding box center [1221, 41] width 18 height 18
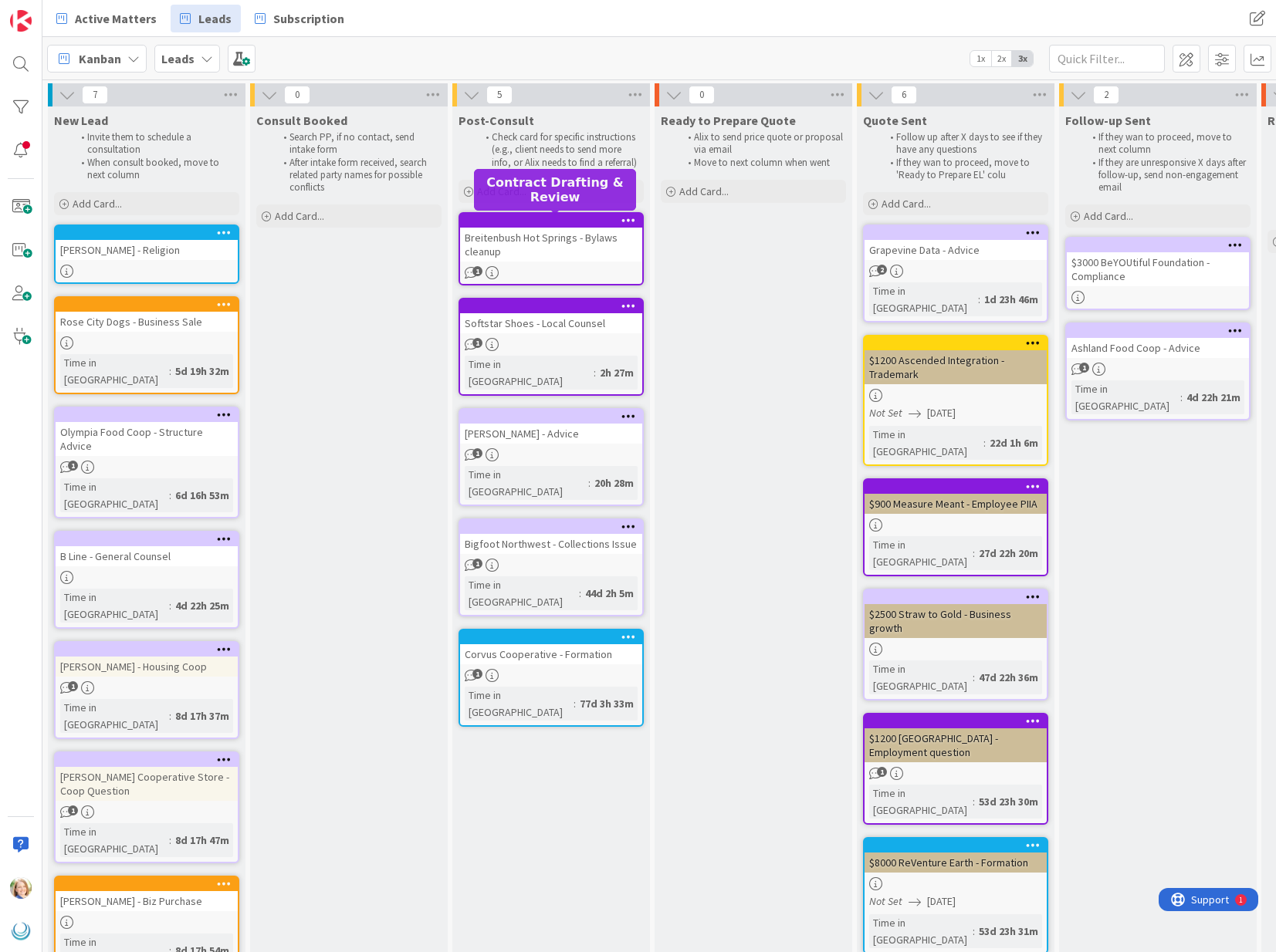
click at [502, 223] on div at bounding box center [554, 221] width 175 height 11
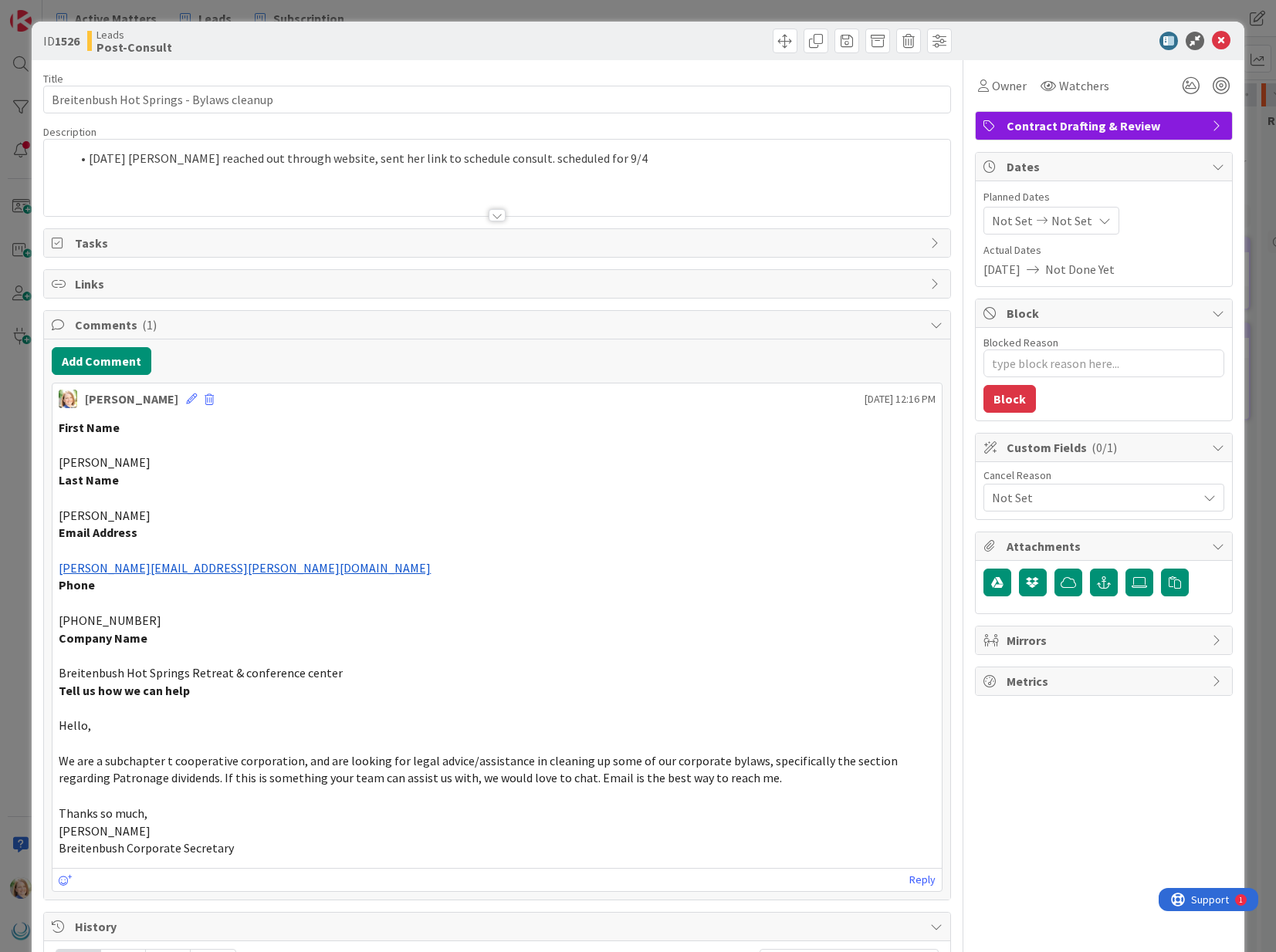
type textarea "x"
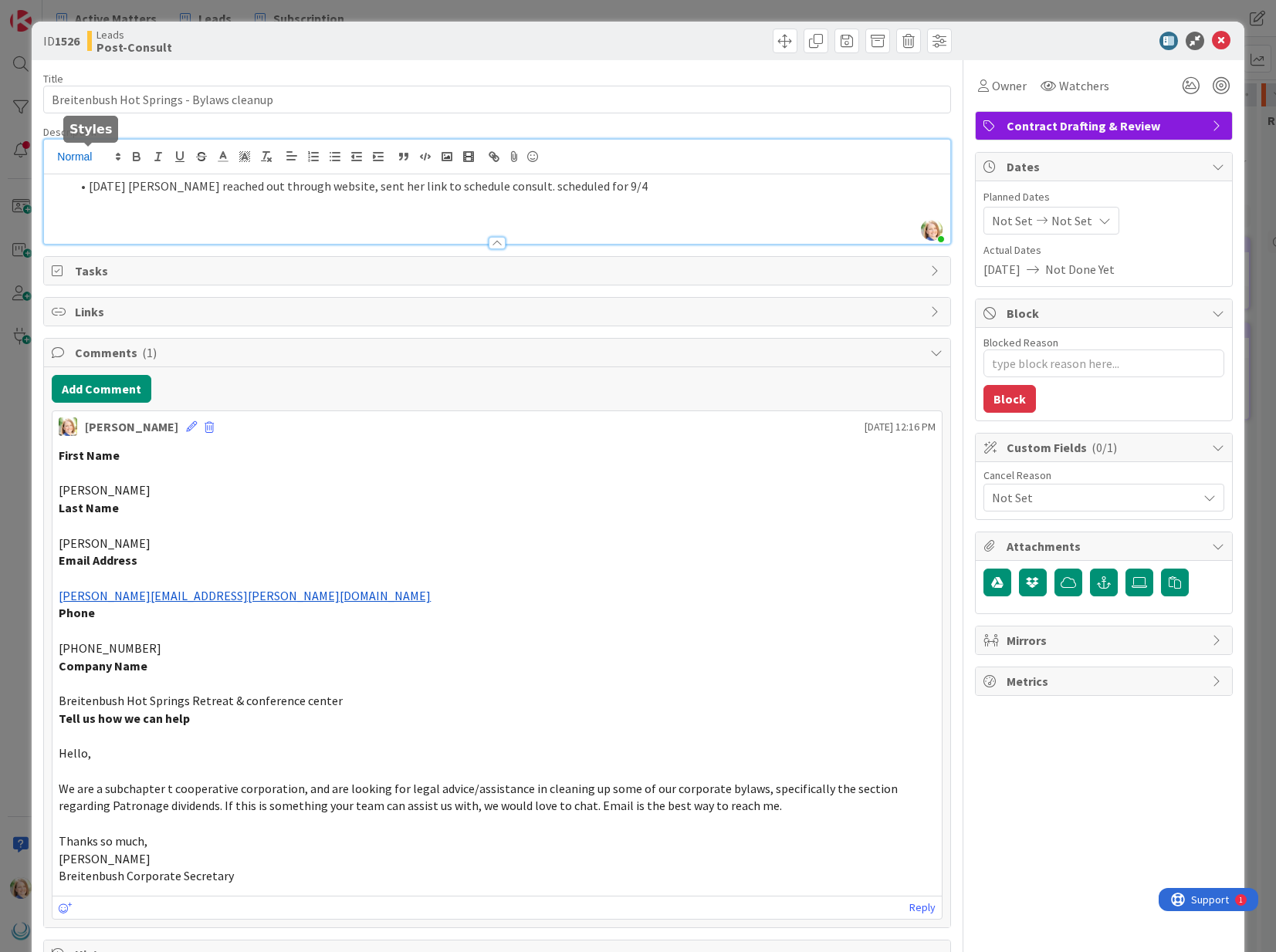
click at [89, 158] on div "[PERSON_NAME] just joined [DATE] [PERSON_NAME] reached out through website, sen…" at bounding box center [497, 191] width 905 height 104
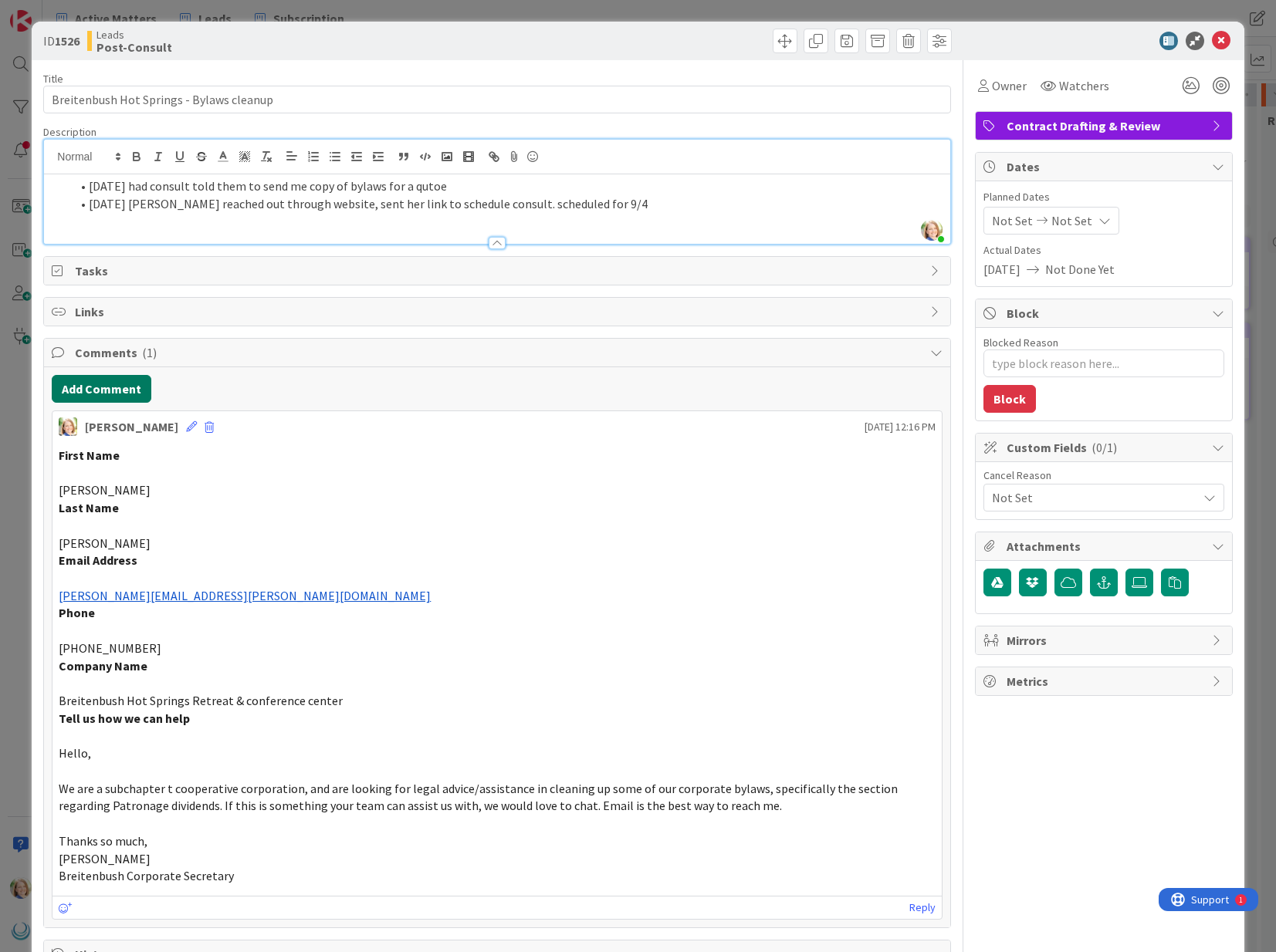
click at [99, 401] on button "Add Comment" at bounding box center [102, 389] width 100 height 28
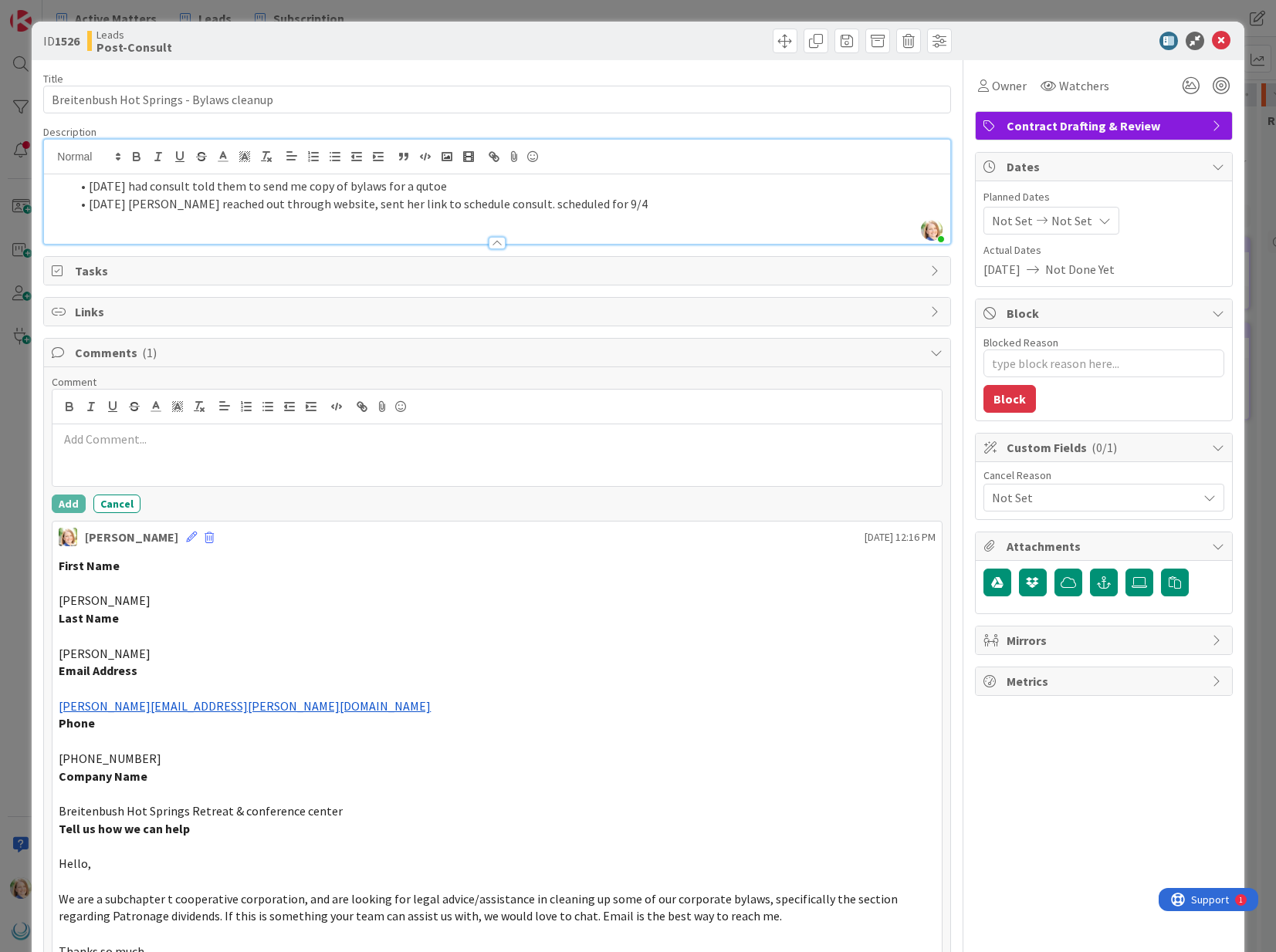
click at [122, 455] on div at bounding box center [497, 455] width 889 height 62
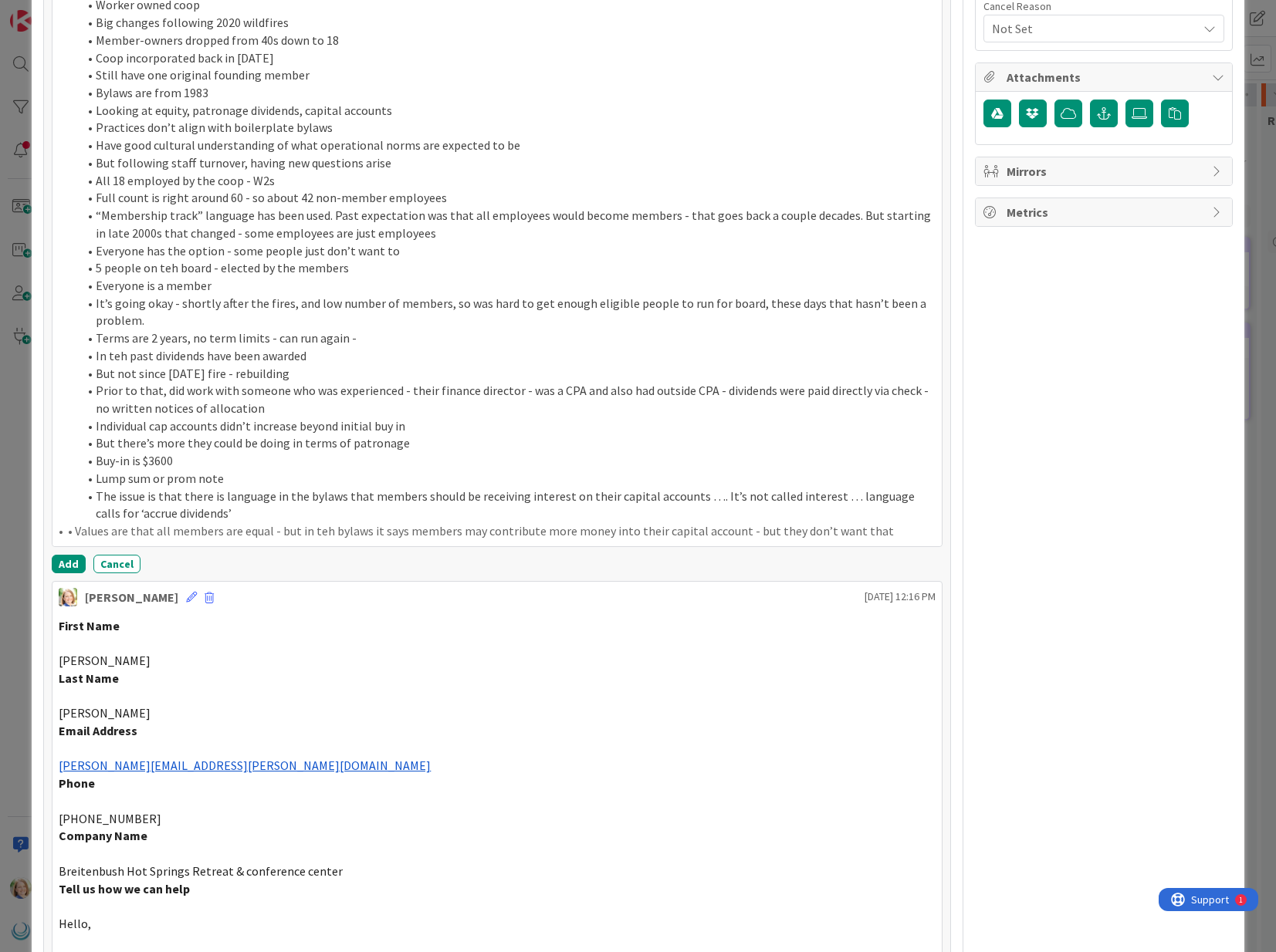
scroll to position [734, 0]
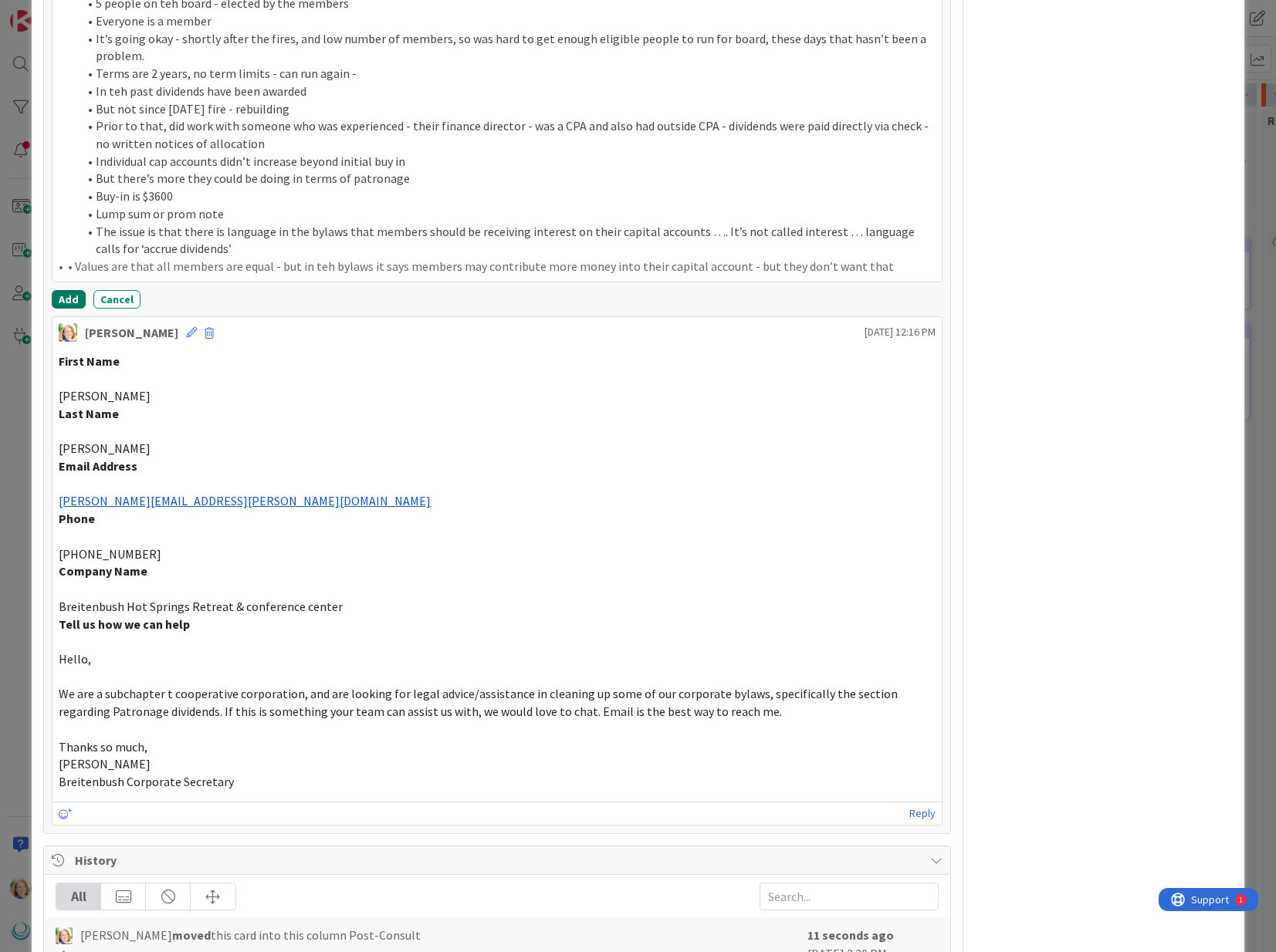
click at [63, 303] on button "Add" at bounding box center [68, 299] width 34 height 18
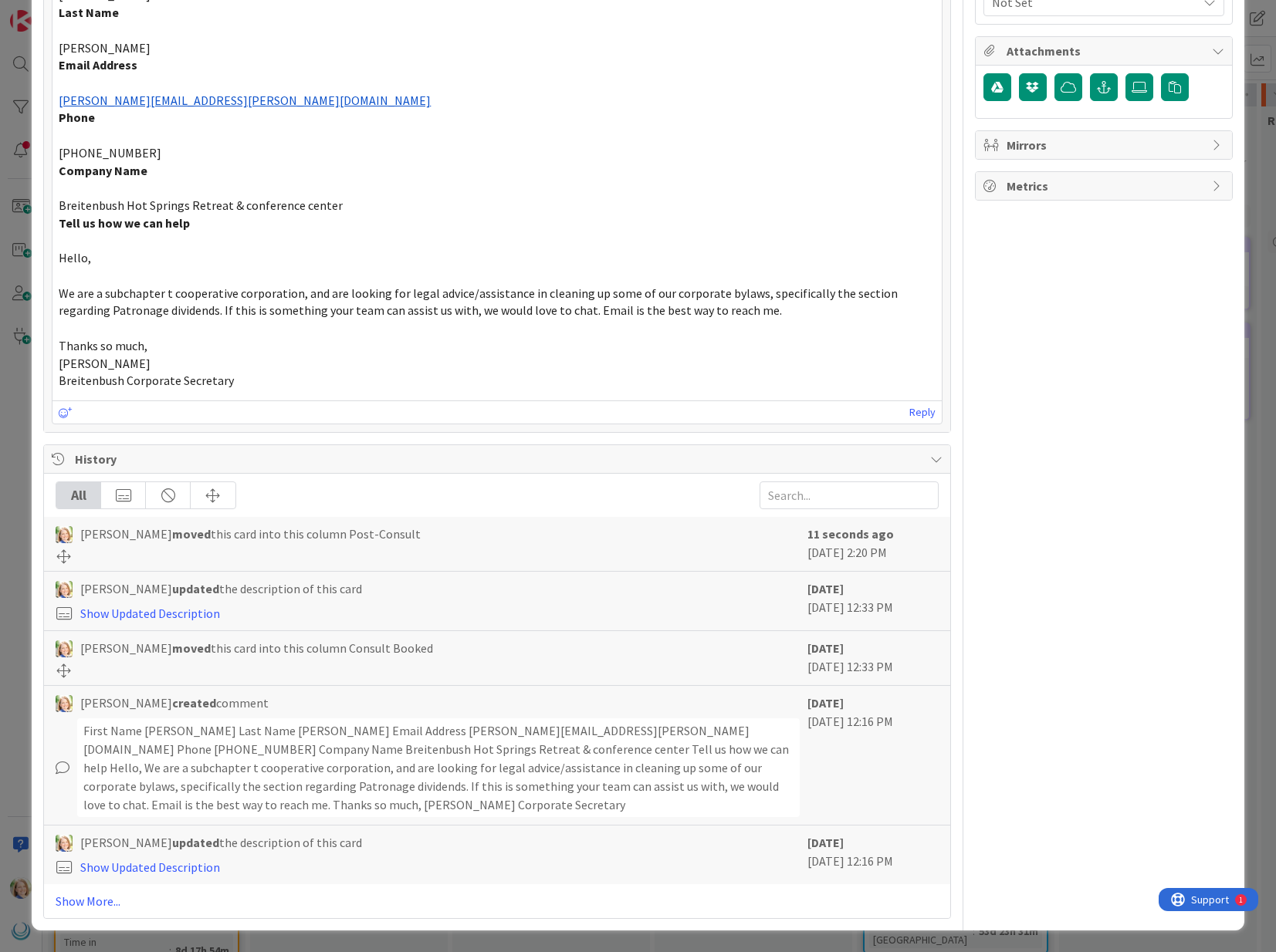
type textarea "x"
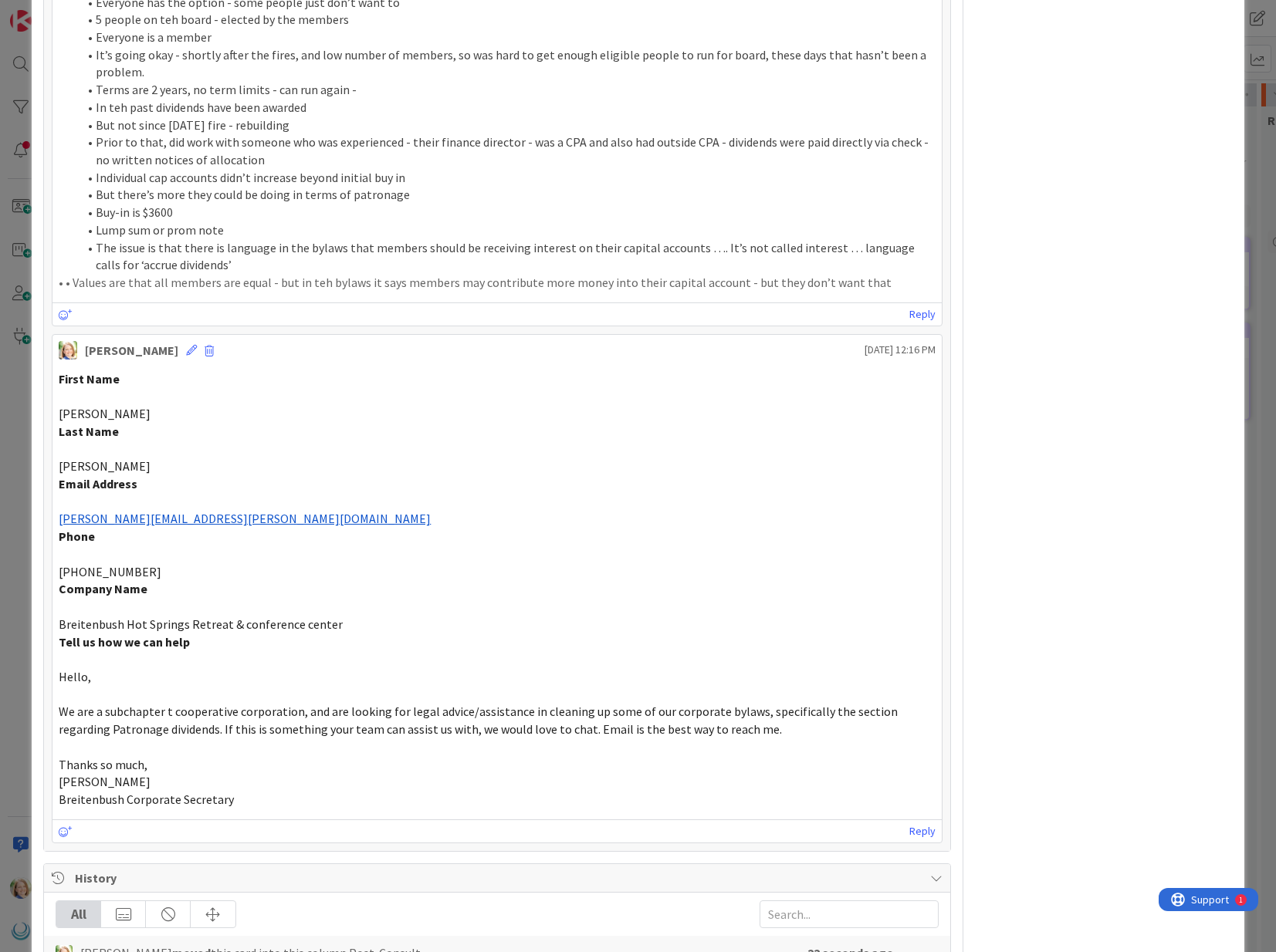
scroll to position [0, 0]
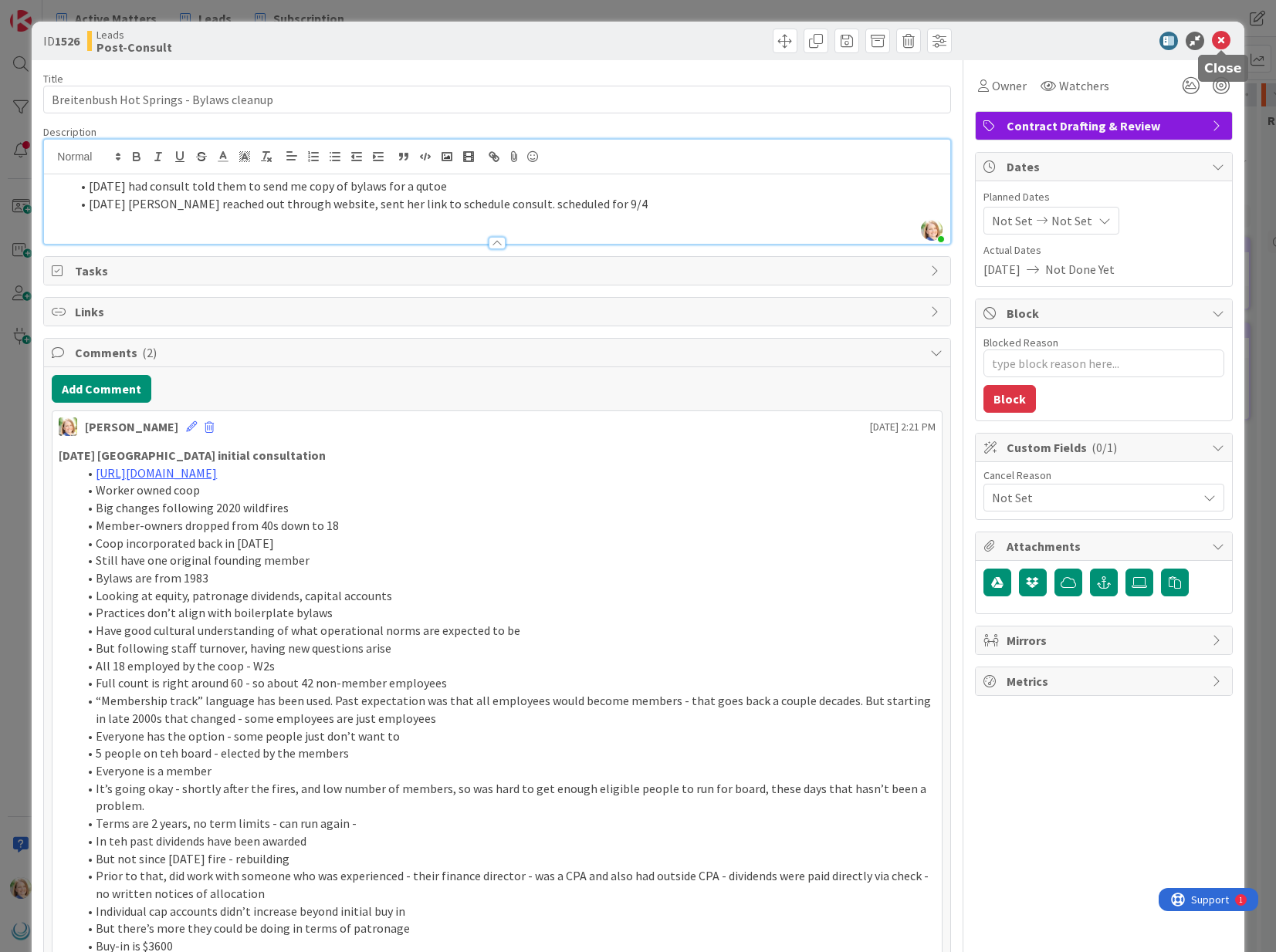
click at [1217, 37] on icon at bounding box center [1221, 41] width 18 height 18
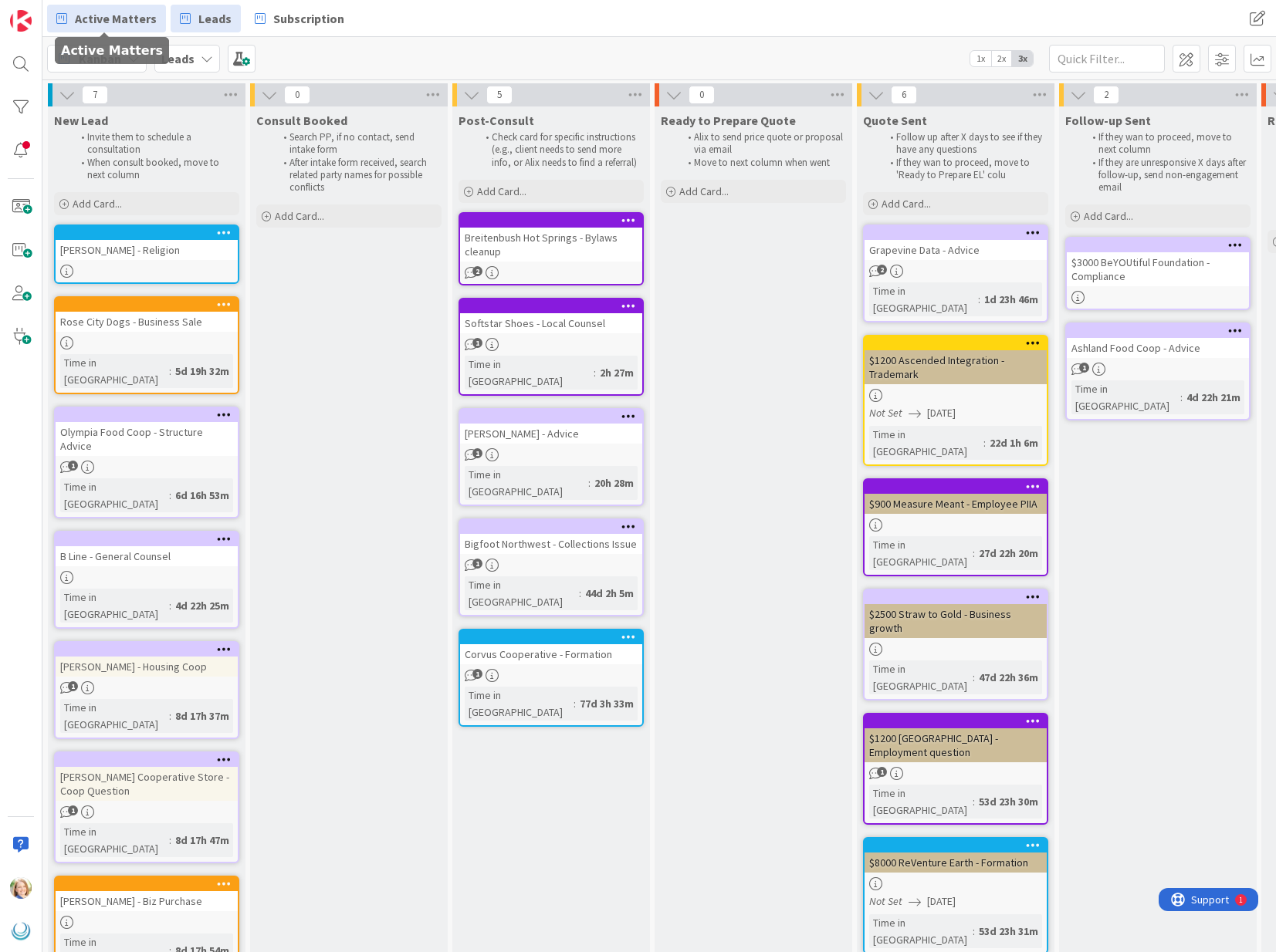
click at [108, 23] on span "Active Matters" at bounding box center [116, 18] width 81 height 18
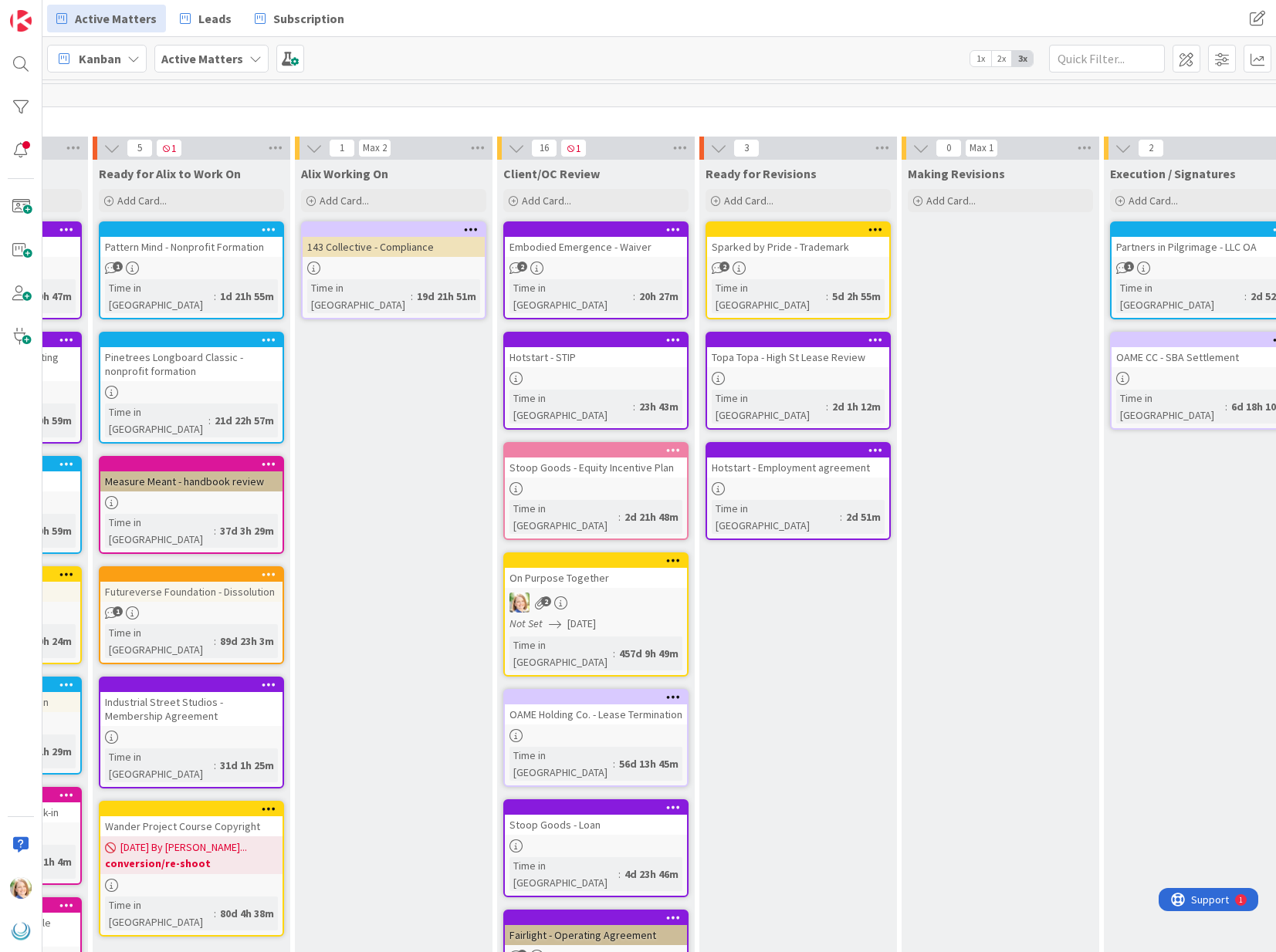
scroll to position [0, 580]
